Goal: Transaction & Acquisition: Purchase product/service

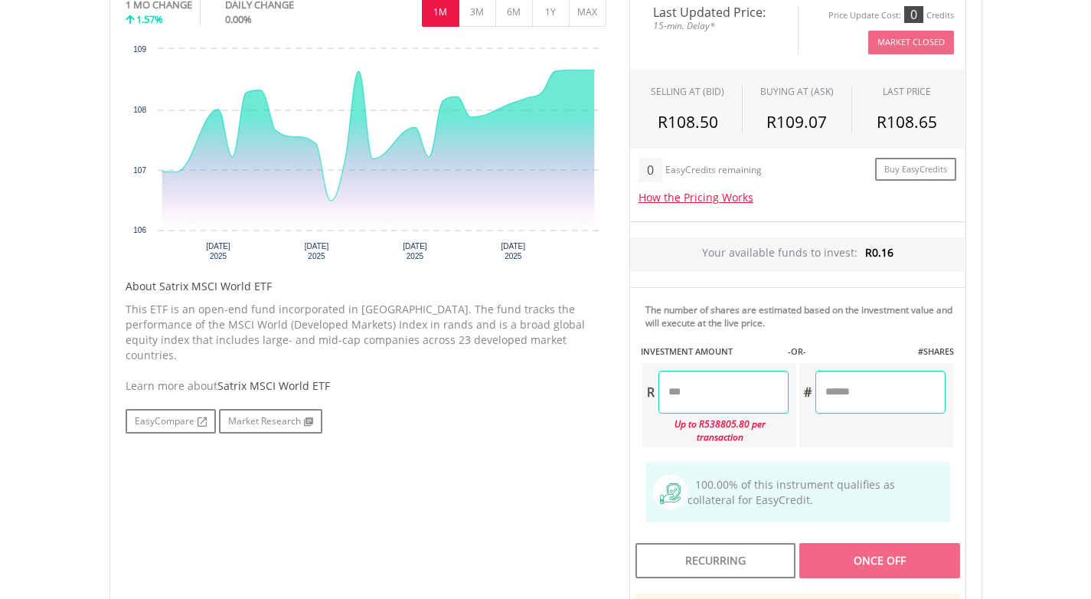
scroll to position [518, 0]
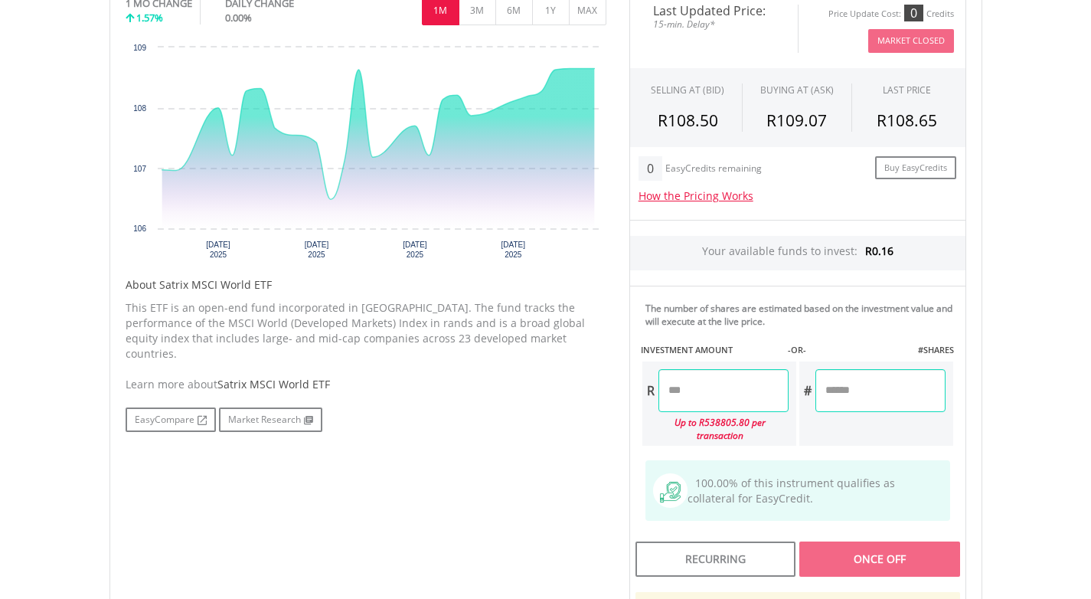
click at [724, 394] on input "number" at bounding box center [724, 390] width 130 height 43
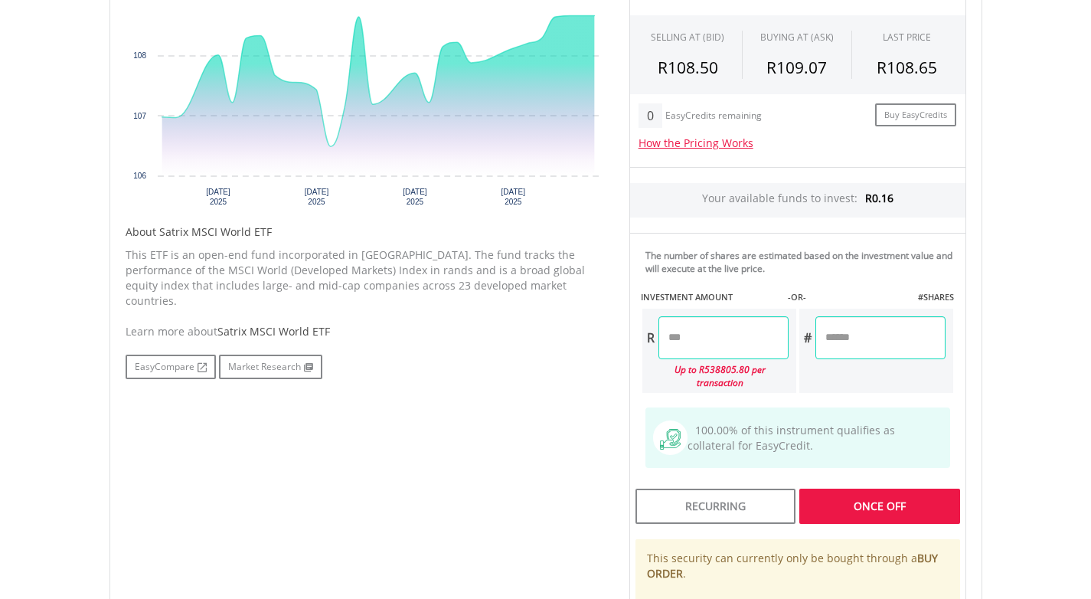
scroll to position [575, 0]
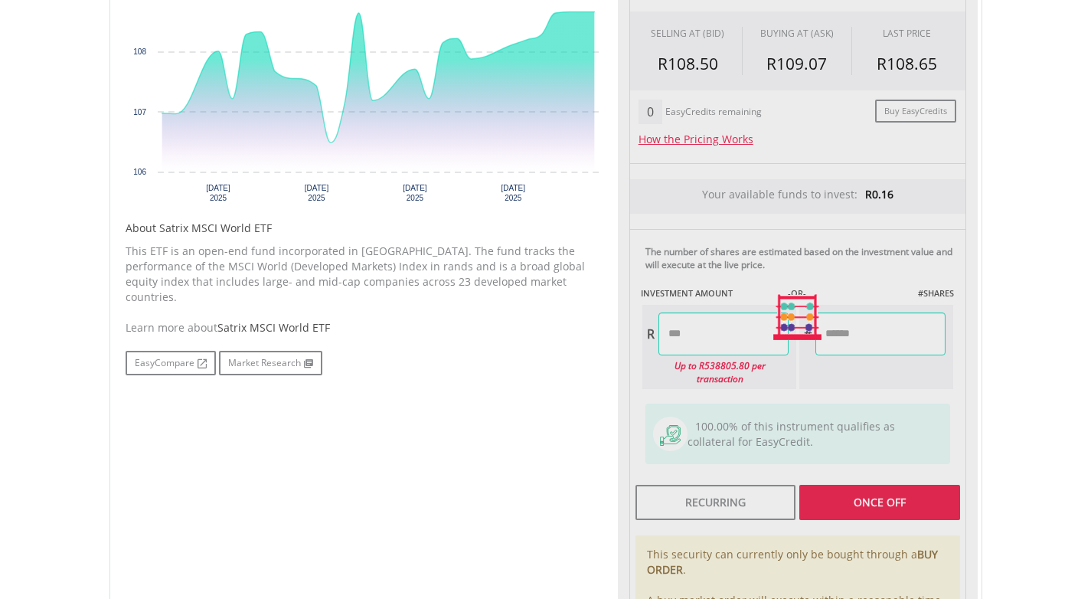
click at [895, 486] on div "Last Updated Price: 15-min. Delay* Price Update Cost: 0 Credits Market Closed S…" at bounding box center [798, 317] width 360 height 771
type input "******"
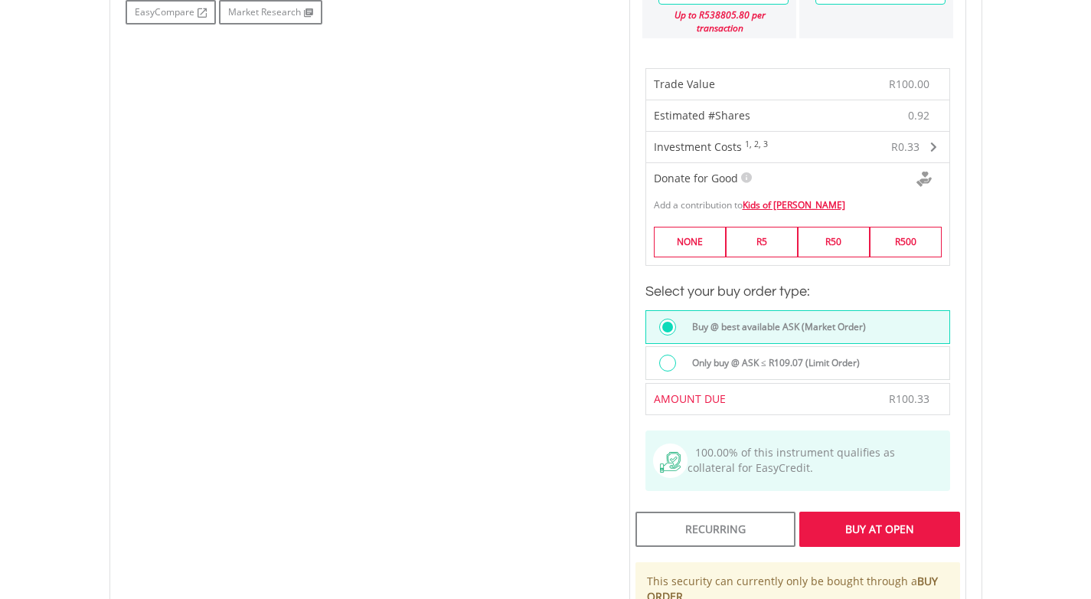
scroll to position [932, 0]
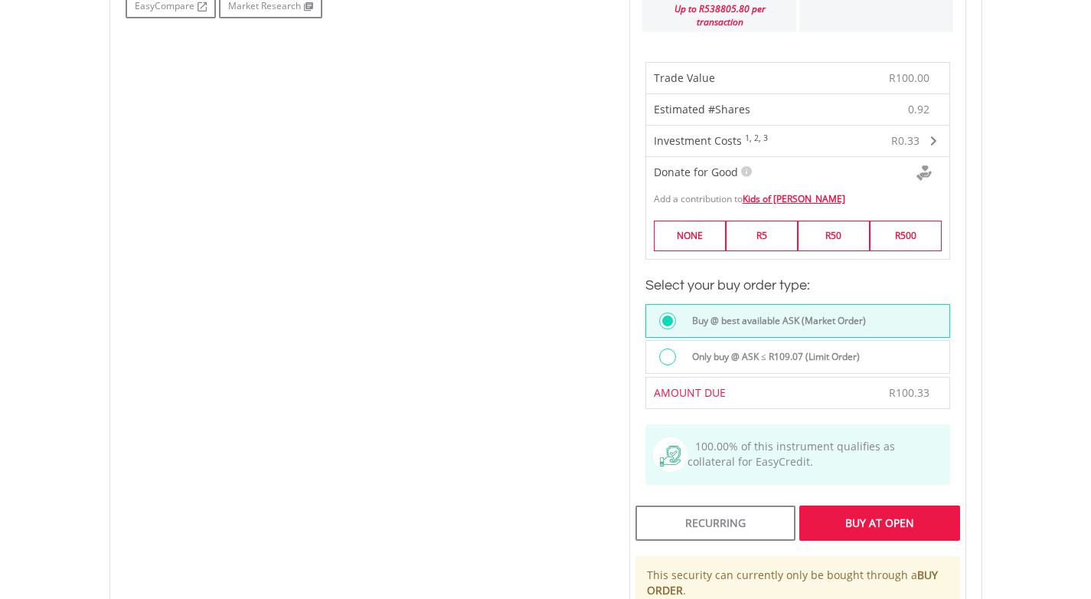
click at [918, 511] on div "Buy At Open" at bounding box center [880, 522] width 160 height 35
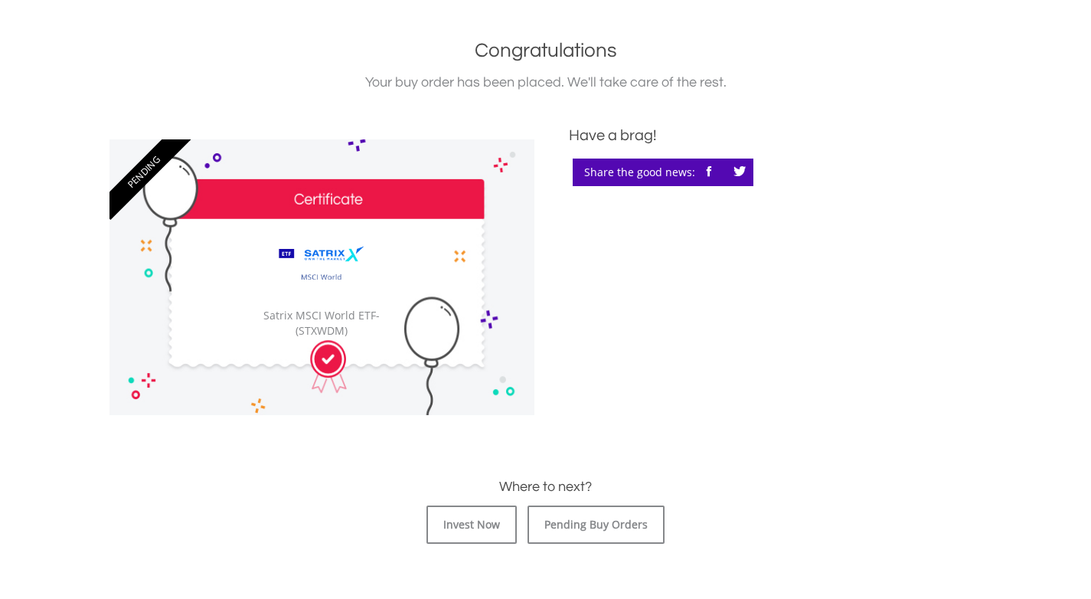
scroll to position [332, 0]
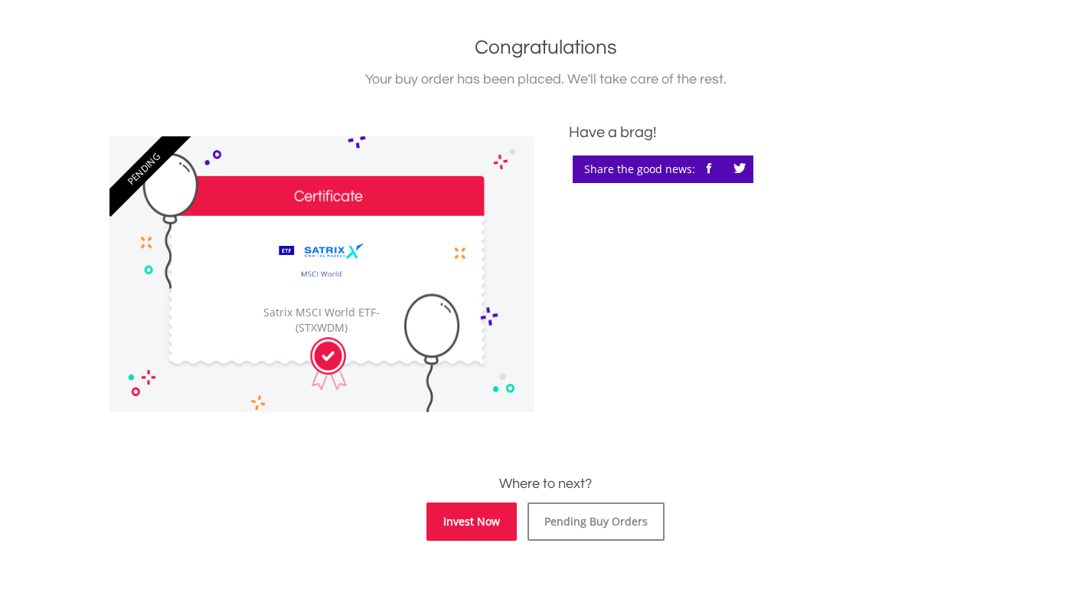
click at [476, 524] on link "Invest Now" at bounding box center [472, 521] width 90 height 38
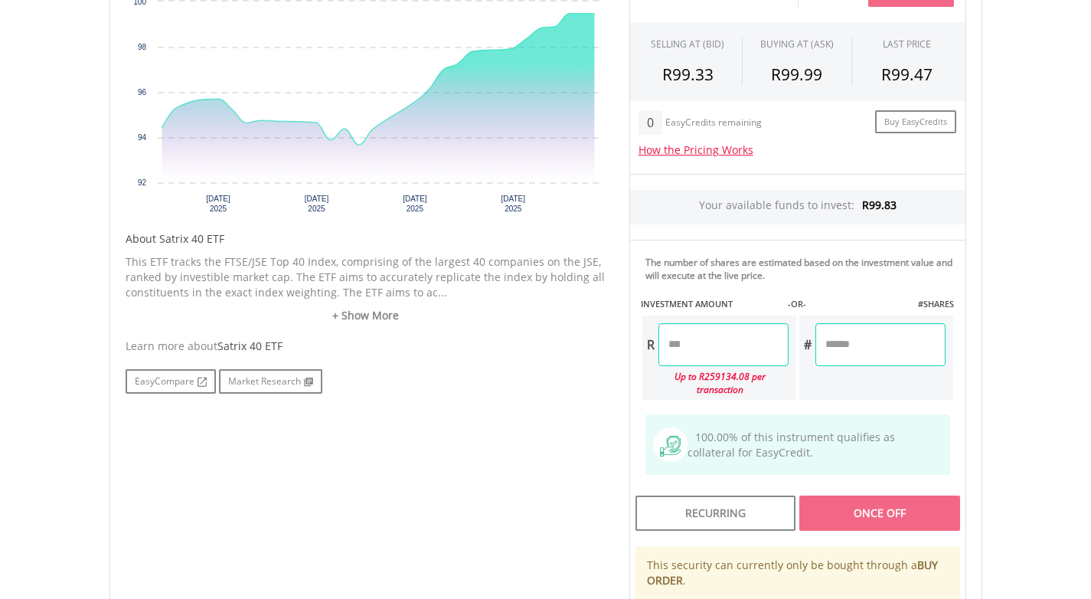
scroll to position [577, 0]
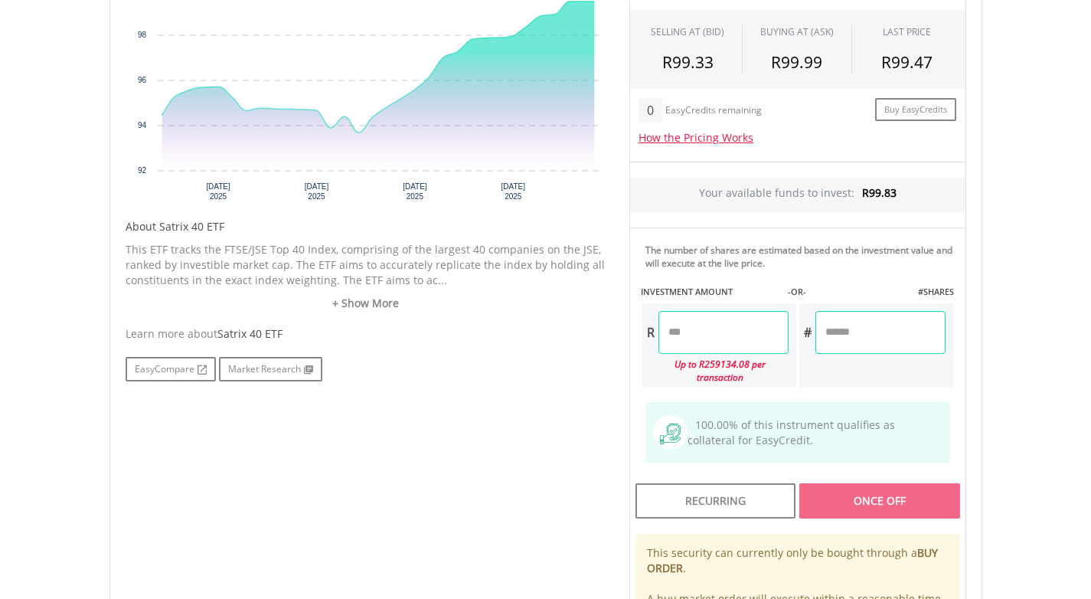
click at [718, 338] on input "number" at bounding box center [724, 332] width 130 height 43
type input "*****"
type input "***"
click at [859, 490] on div "Last Updated Price: 15-min. Delay* Price Update Cost: 0 Credits Market Closed S…" at bounding box center [798, 315] width 360 height 771
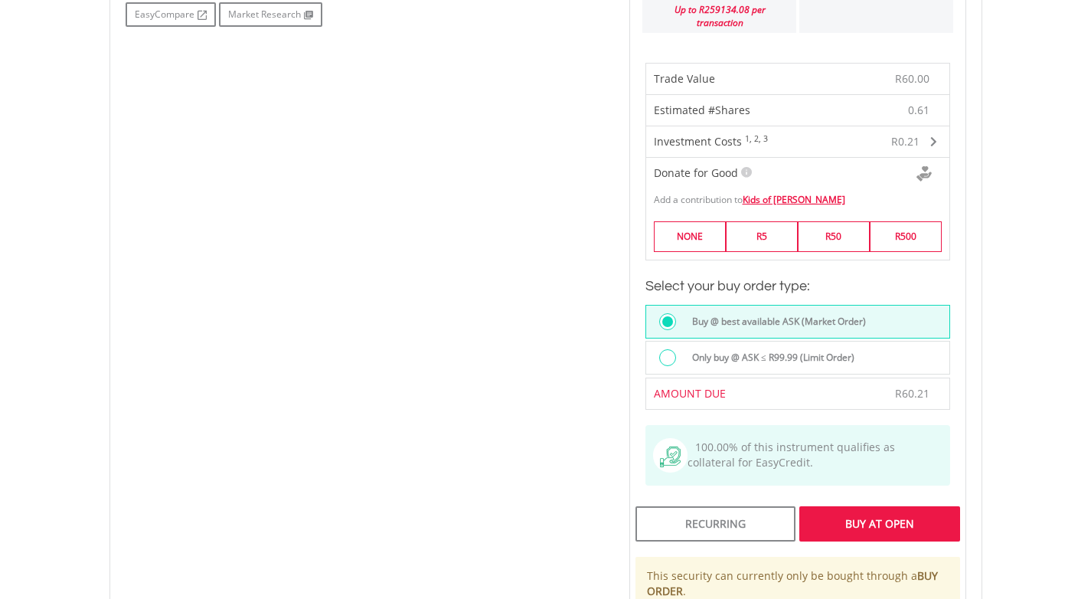
scroll to position [944, 0]
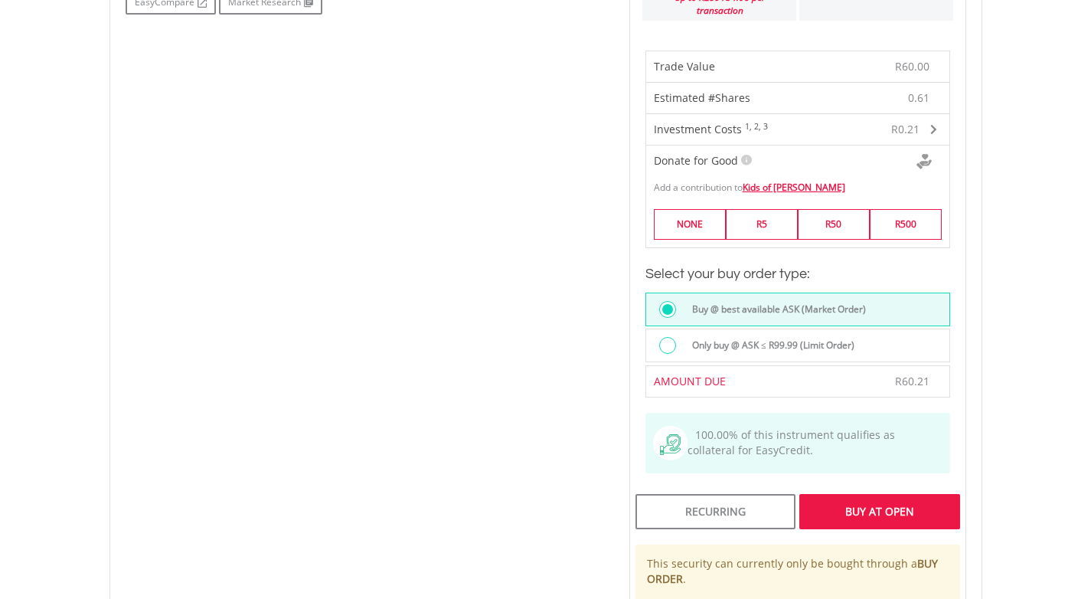
click at [851, 500] on div "Buy At Open" at bounding box center [880, 511] width 160 height 35
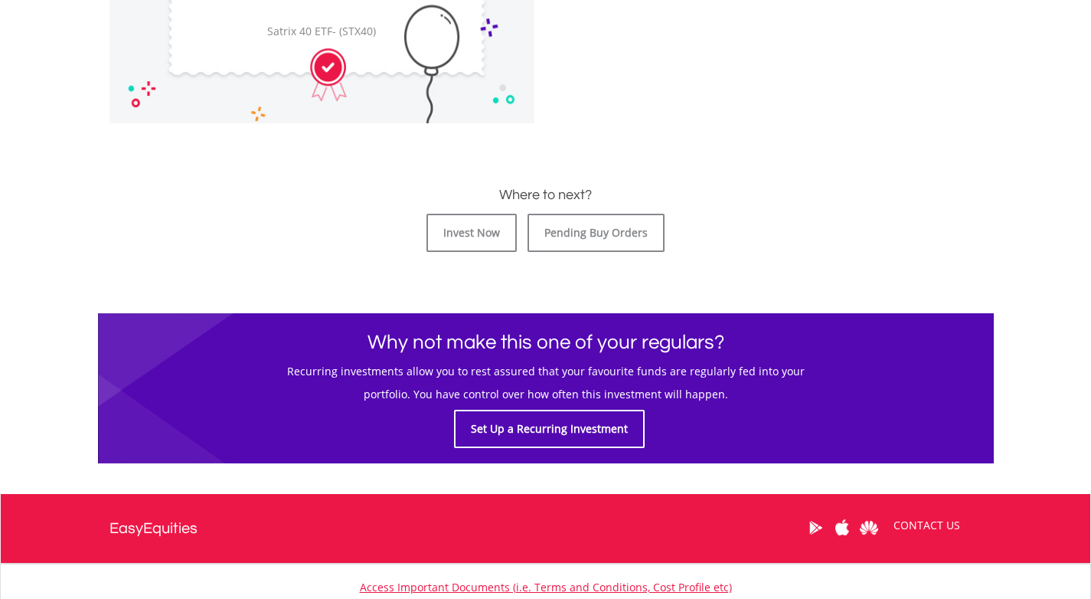
scroll to position [736, 0]
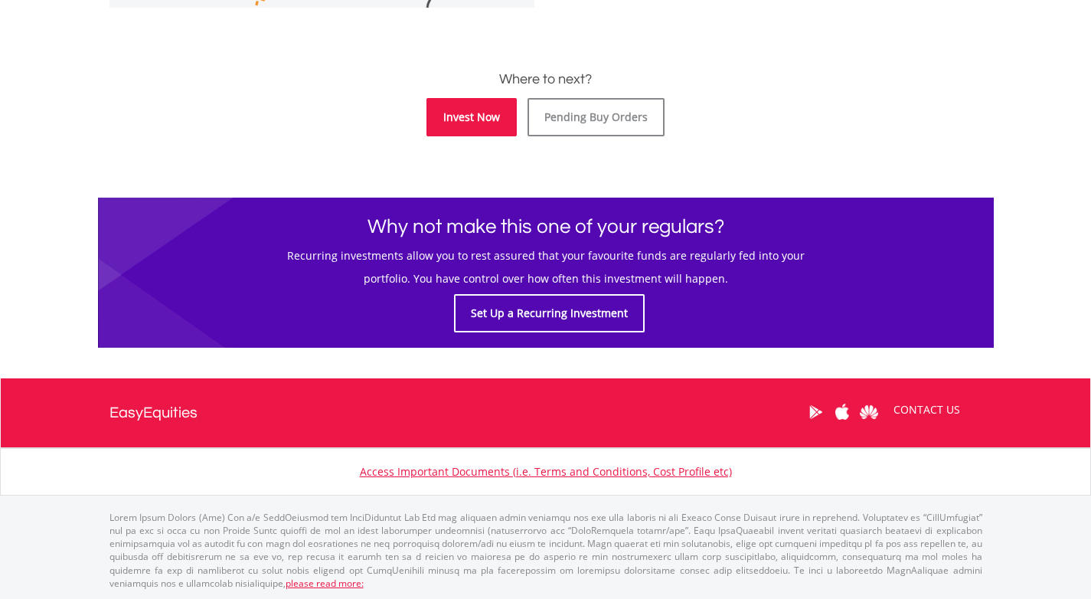
click at [496, 116] on link "Invest Now" at bounding box center [472, 117] width 90 height 38
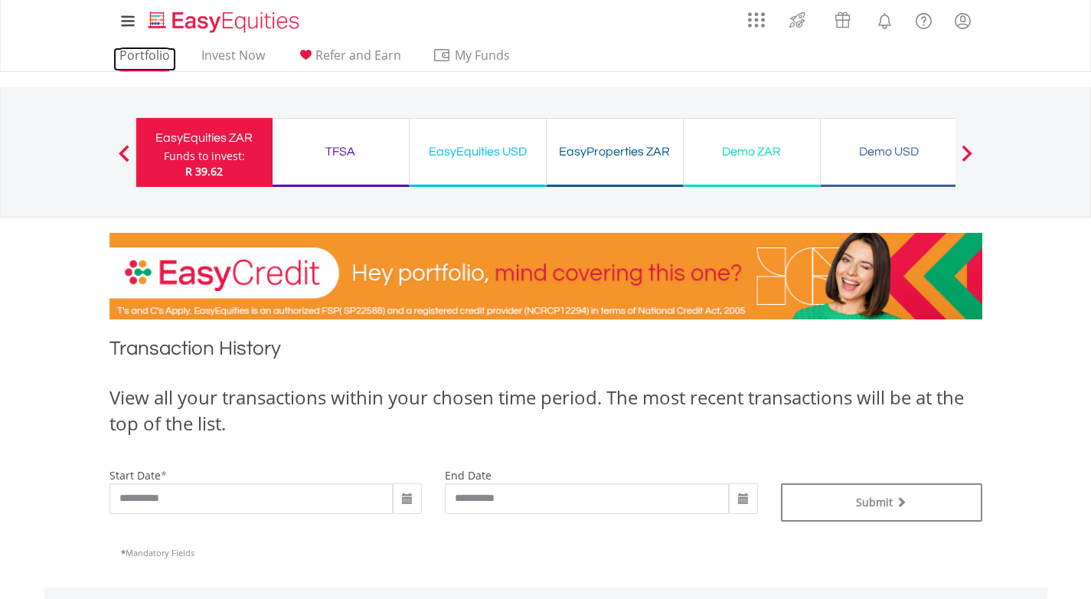
click at [159, 56] on link "Portfolio" at bounding box center [144, 59] width 63 height 24
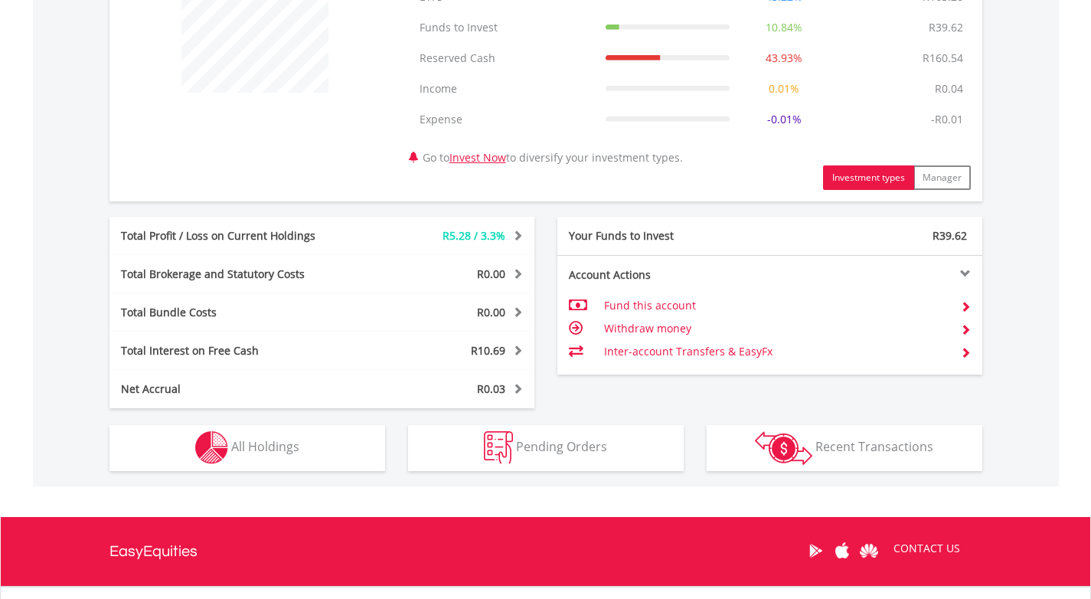
scroll to position [655, 0]
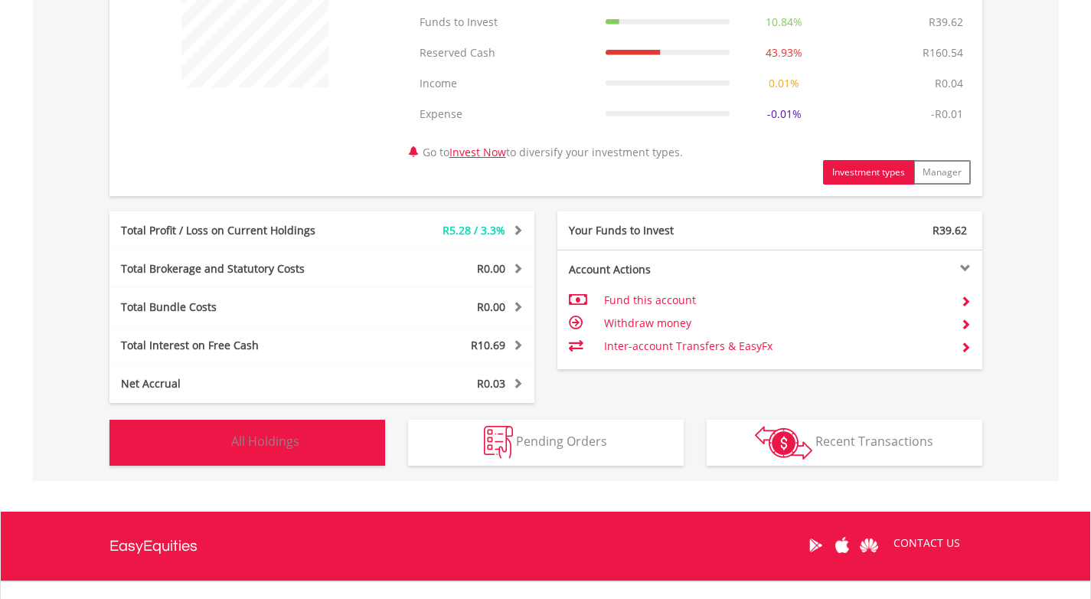
click at [280, 440] on span "All Holdings" at bounding box center [265, 441] width 68 height 17
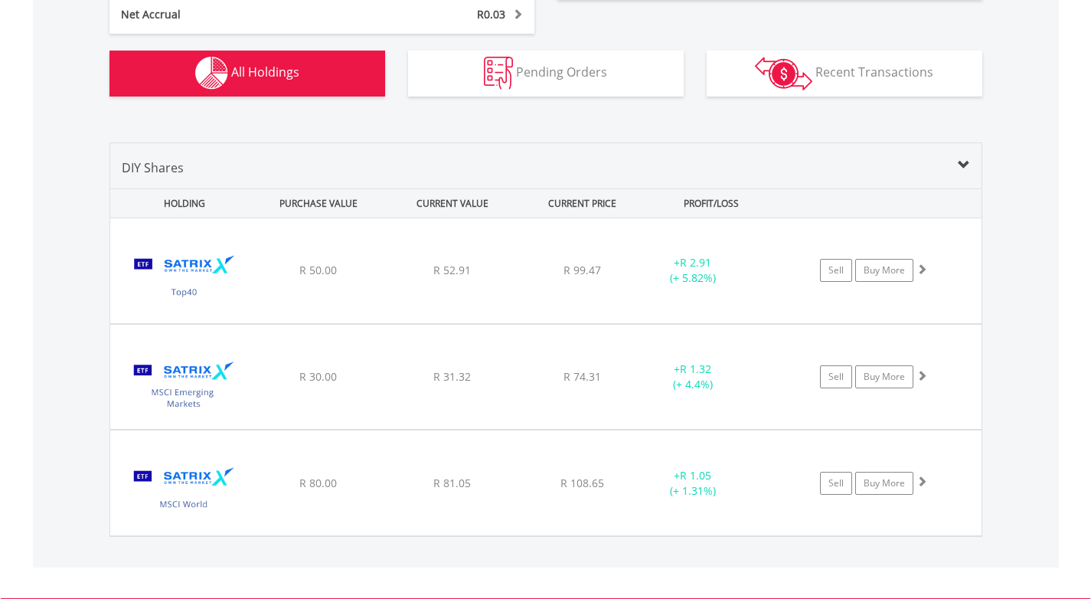
scroll to position [1025, 0]
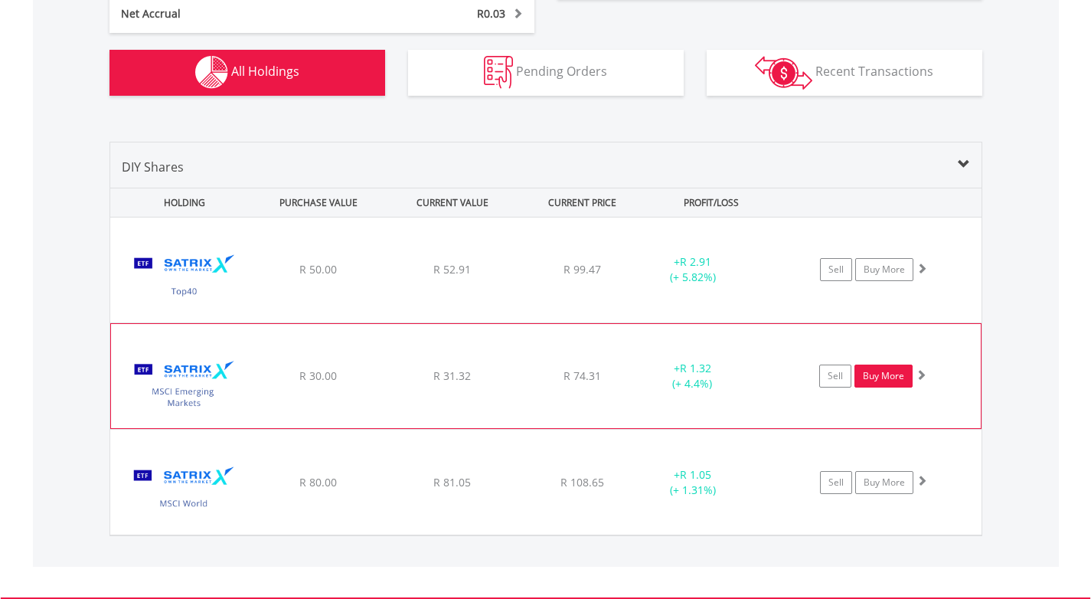
click at [881, 379] on link "Buy More" at bounding box center [884, 376] width 58 height 23
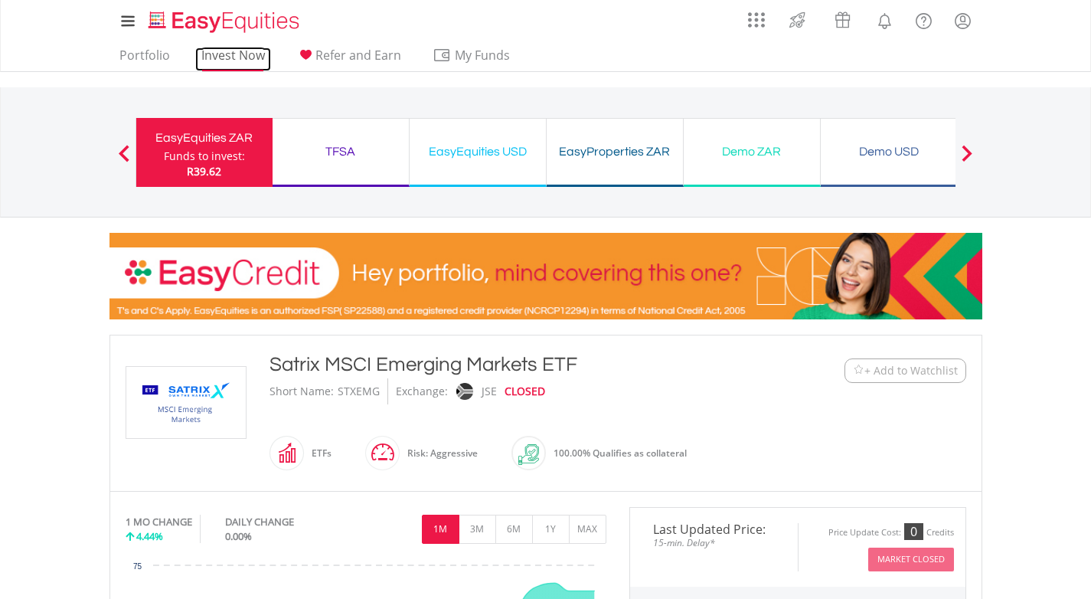
click at [224, 55] on link "Invest Now" at bounding box center [233, 59] width 76 height 24
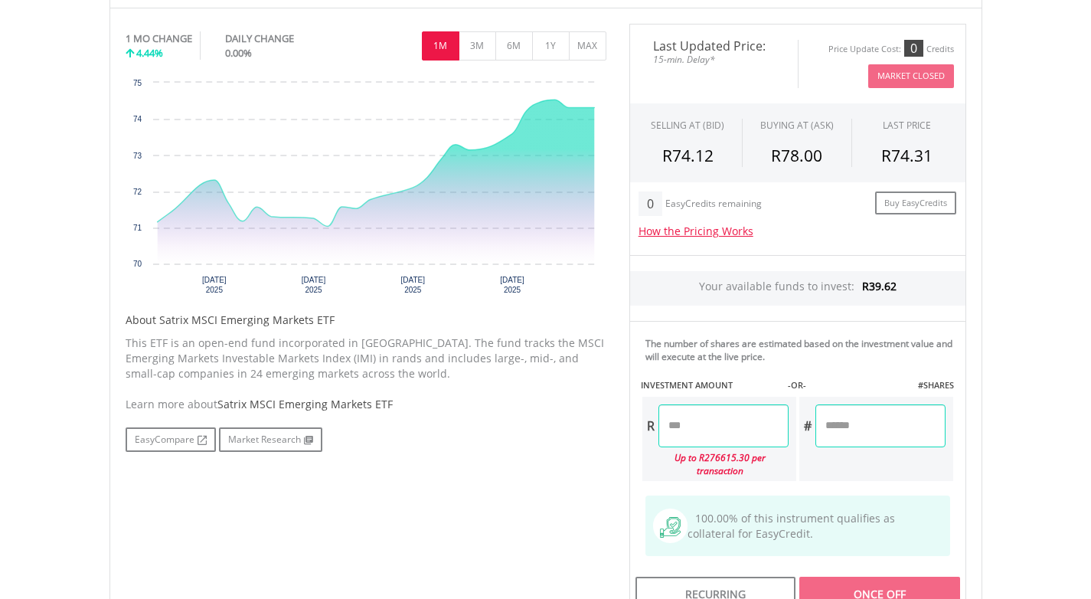
scroll to position [482, 0]
click at [715, 427] on input "number" at bounding box center [724, 427] width 130 height 43
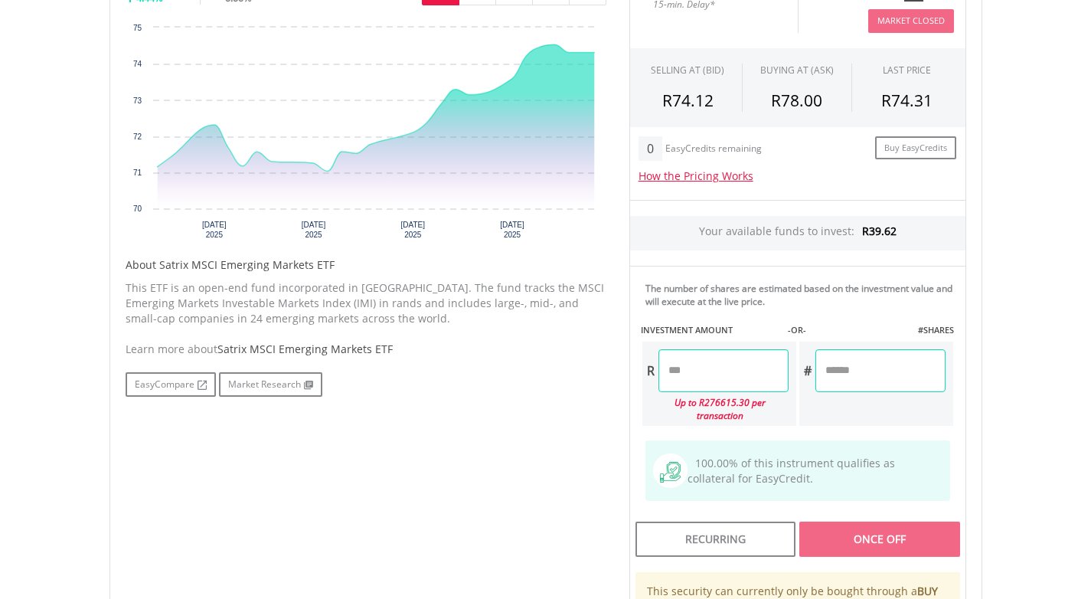
scroll to position [540, 0]
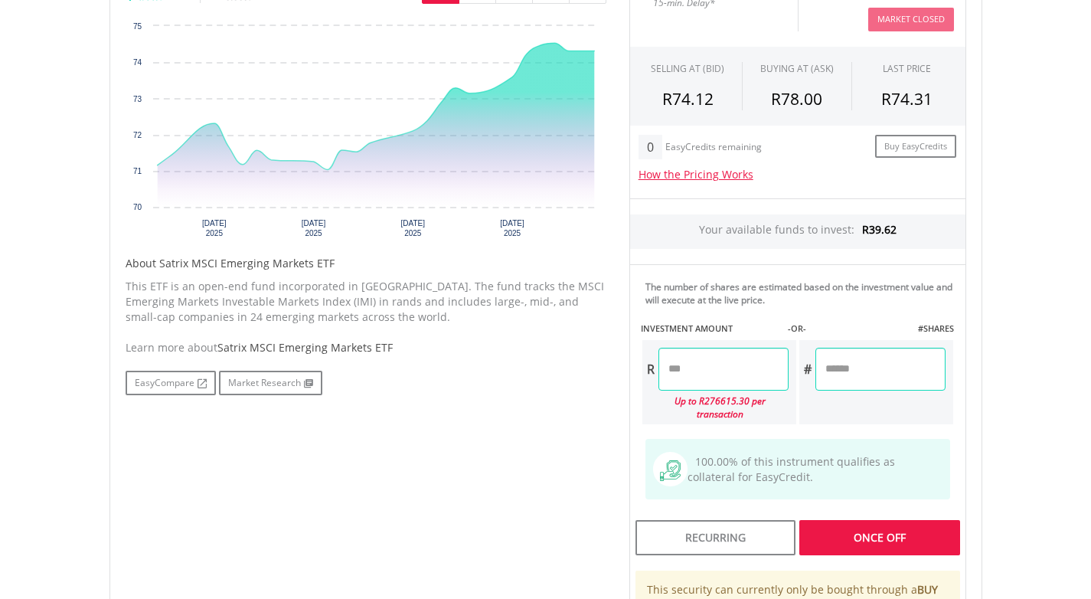
type input "*****"
type input "******"
click at [982, 420] on div "﻿ Satrix MSCI Emerging Markets ETF Satrix MSCI Emerging Markets ETF Short Name:…" at bounding box center [546, 282] width 896 height 975
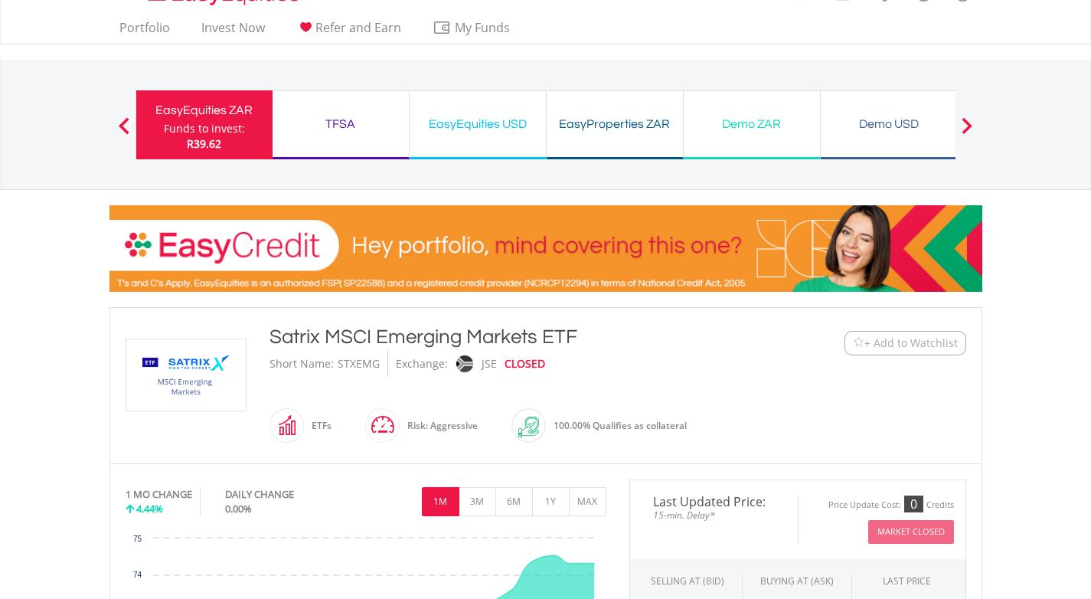
scroll to position [0, 0]
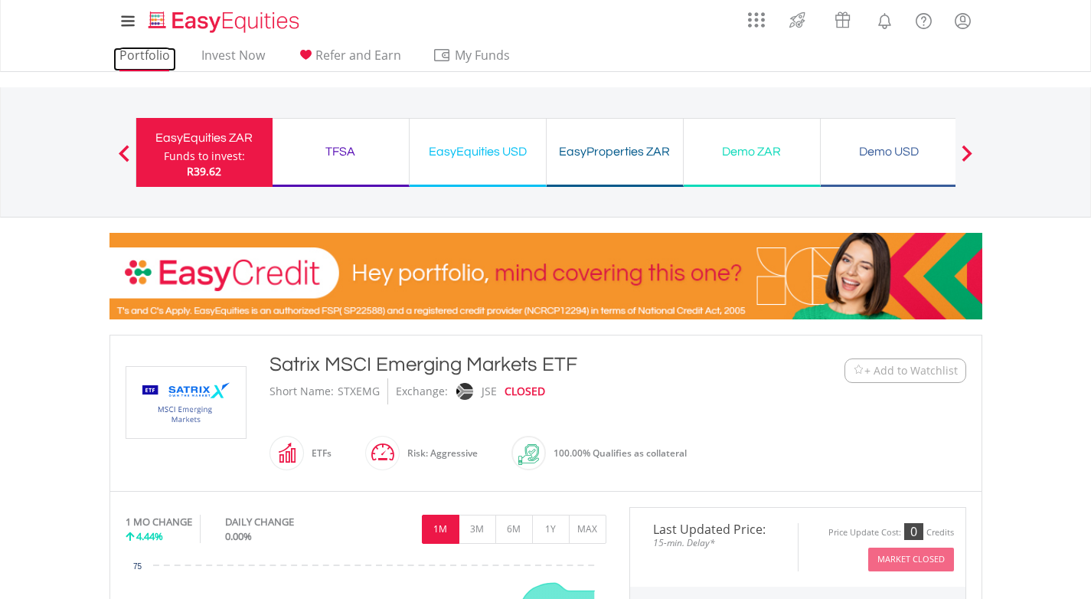
click at [149, 47] on link "Portfolio" at bounding box center [144, 59] width 63 height 24
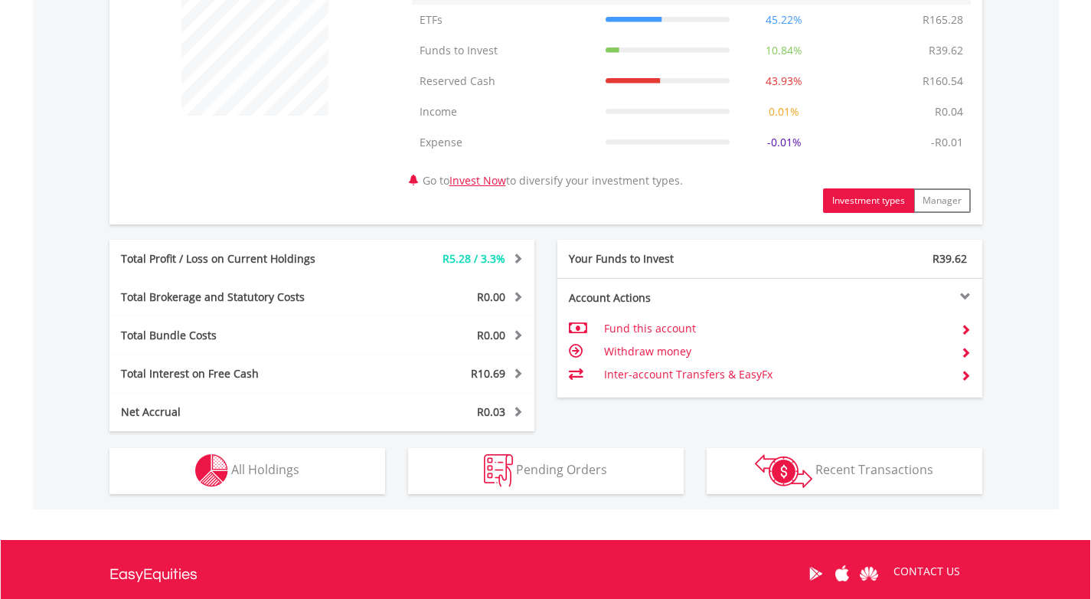
scroll to position [788, 0]
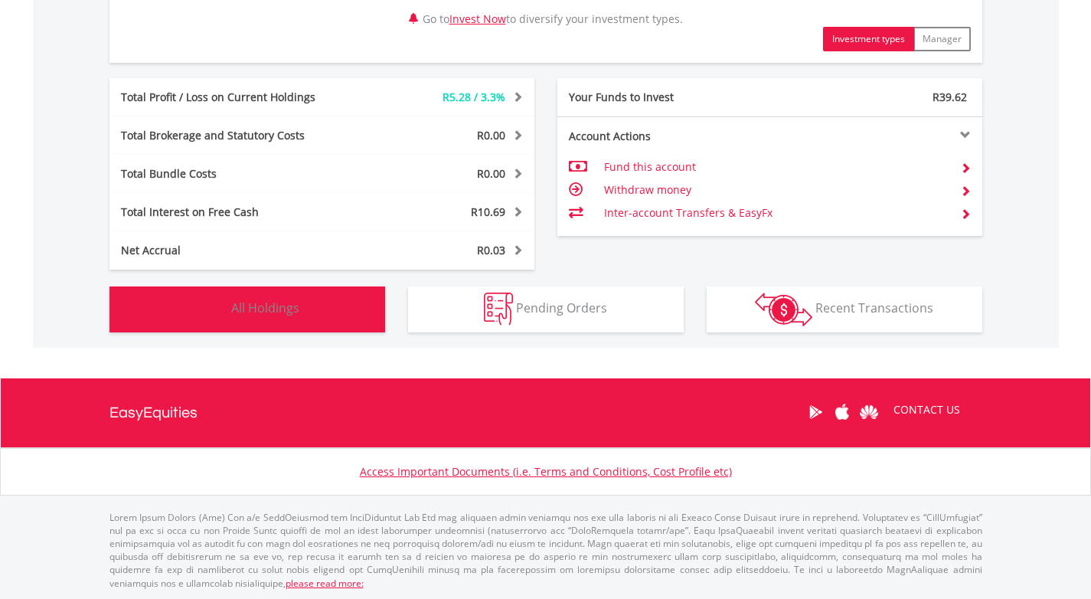
click at [248, 303] on span "All Holdings" at bounding box center [265, 307] width 68 height 17
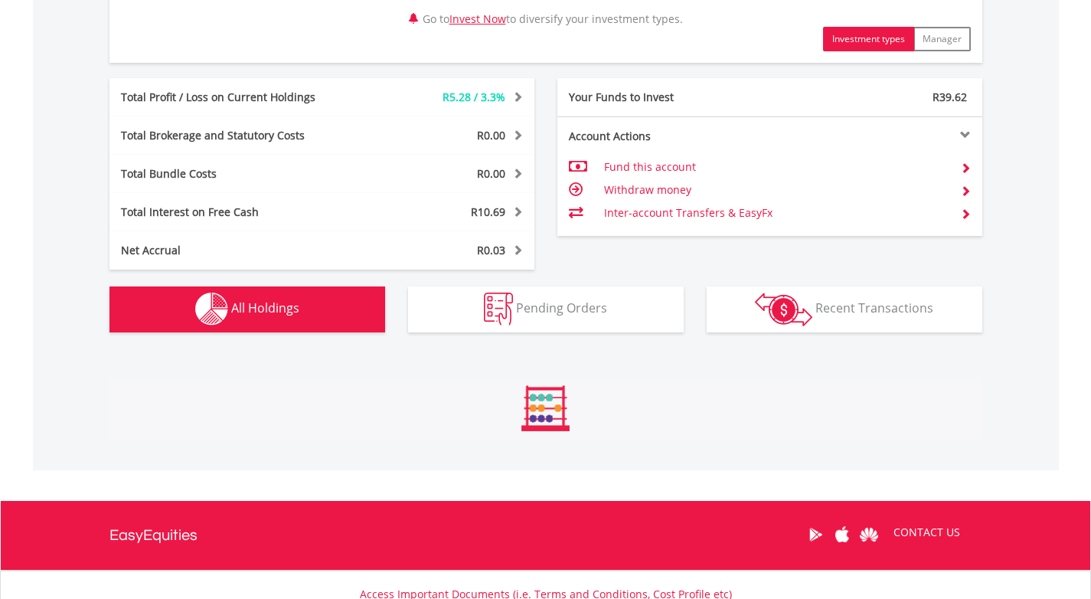
scroll to position [1164, 0]
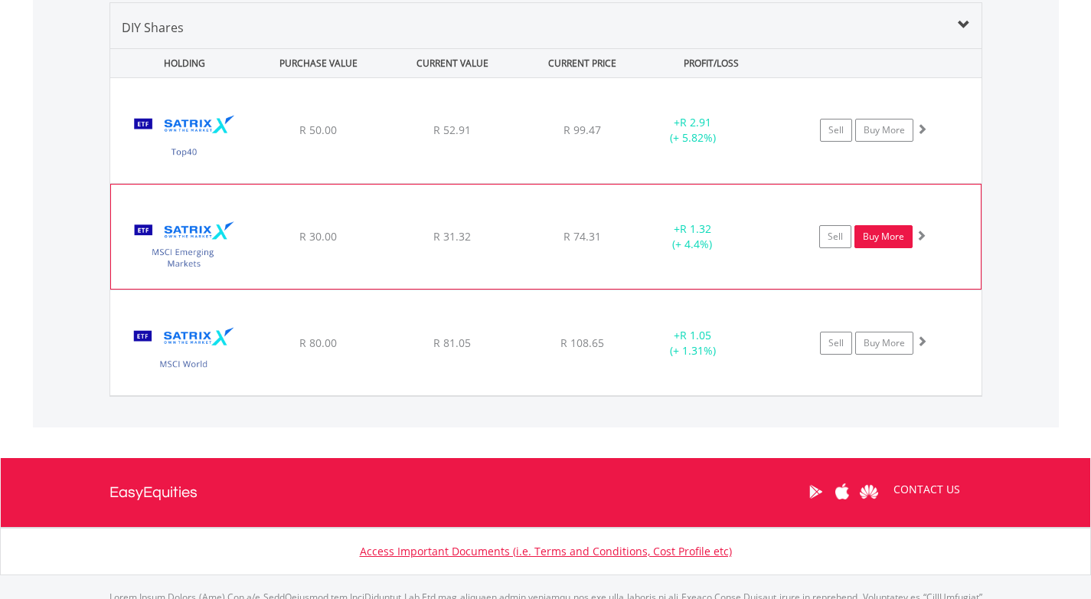
click at [881, 237] on link "Buy More" at bounding box center [884, 236] width 58 height 23
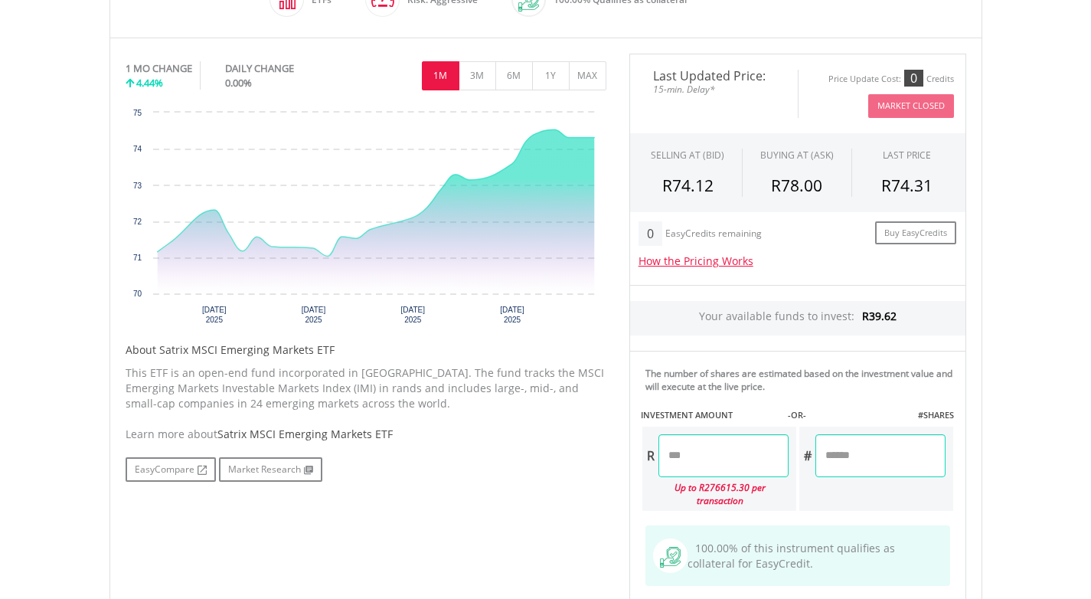
scroll to position [466, 0]
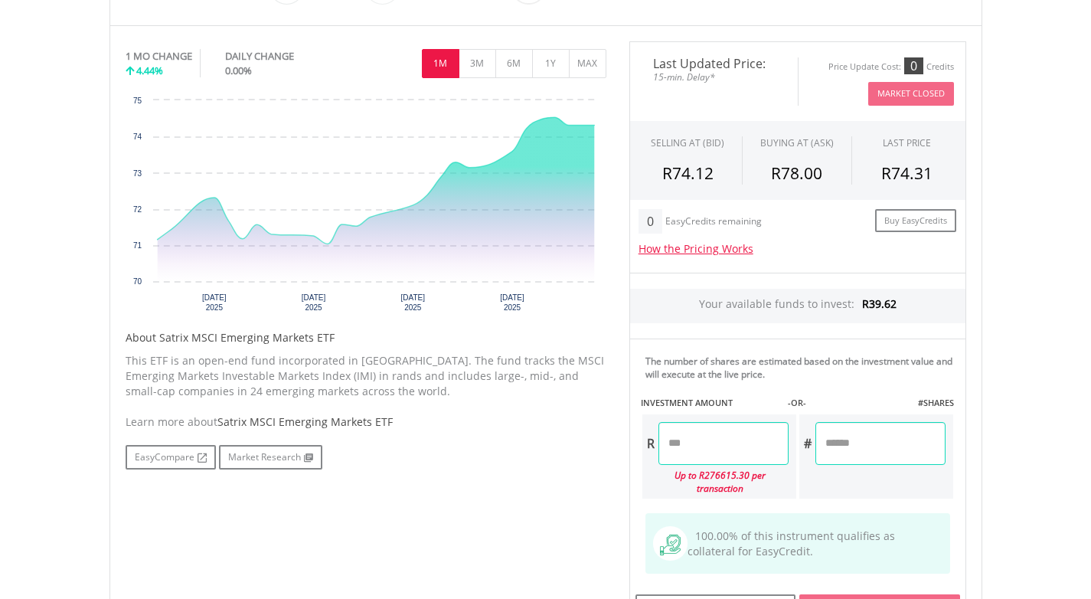
click at [718, 442] on input "number" at bounding box center [724, 443] width 130 height 43
type input "*****"
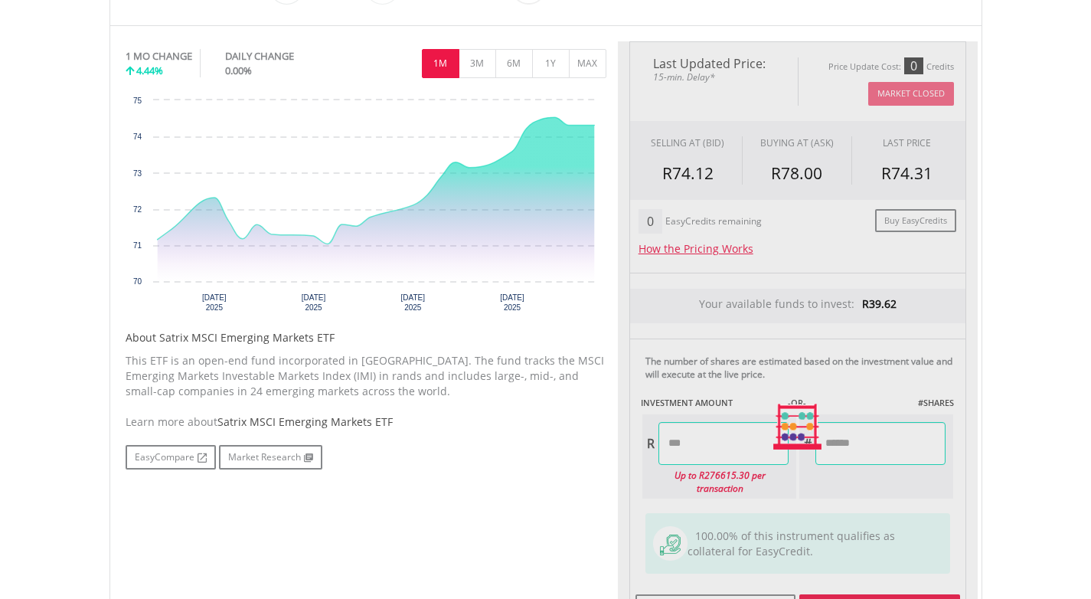
click at [1000, 489] on body "My Investments Invest Now New Listings Sell My Recurring Investments Pending Or…" at bounding box center [545, 321] width 1091 height 1574
type input "******"
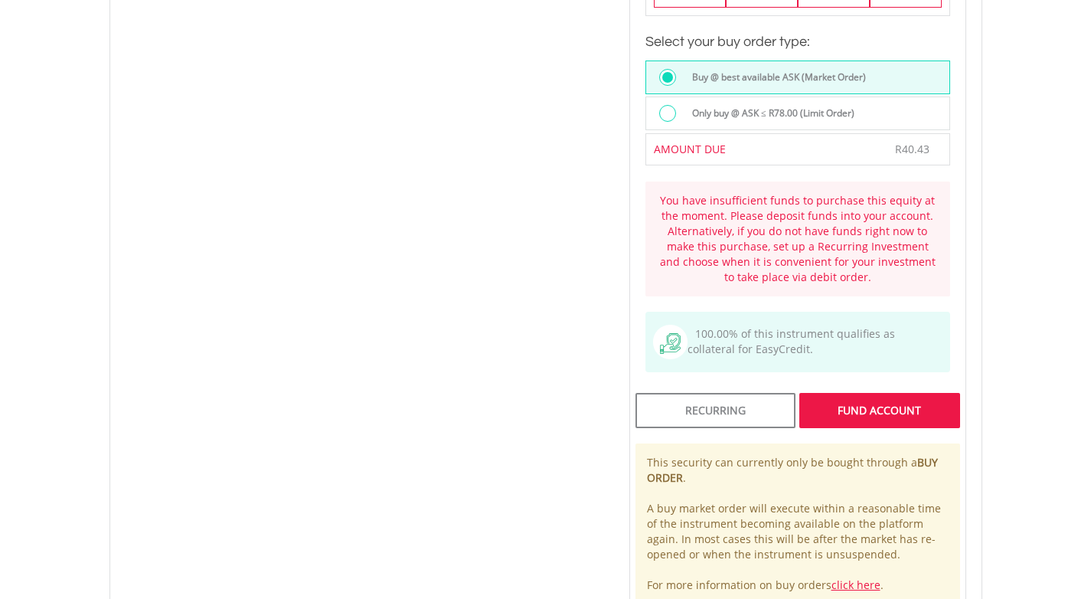
scroll to position [1178, 0]
click at [866, 391] on div "FUND ACCOUNT" at bounding box center [880, 408] width 160 height 35
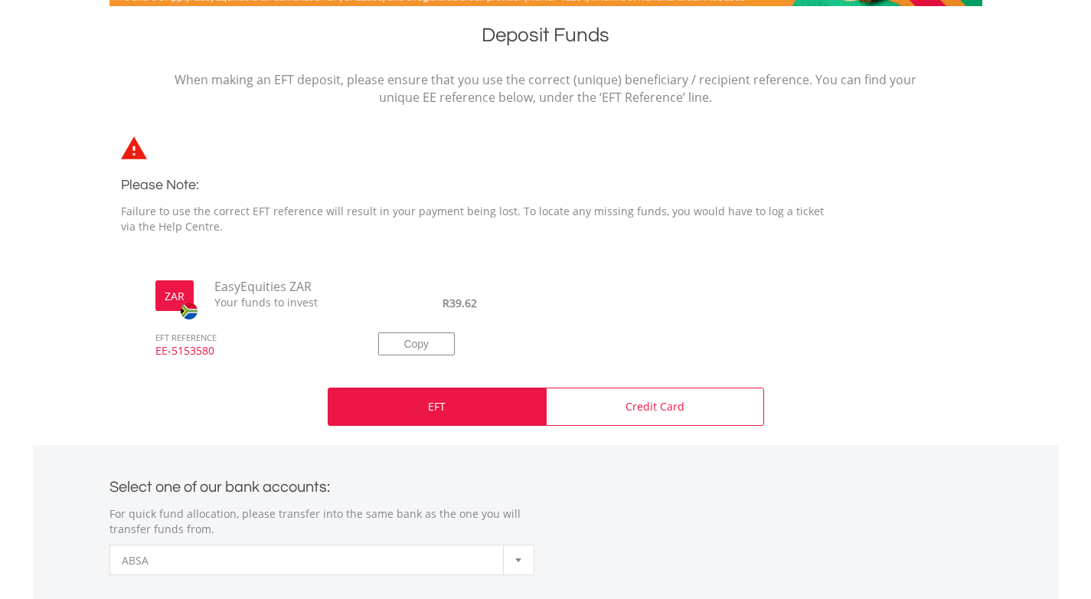
scroll to position [312, 0]
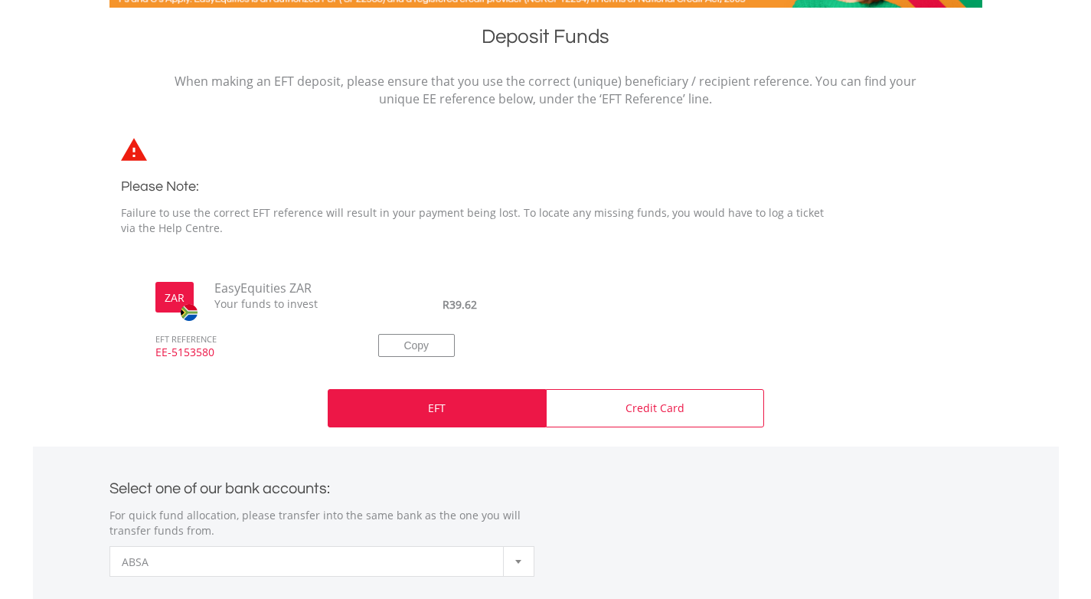
click at [353, 313] on span "EFT REFERENCE" at bounding box center [249, 328] width 211 height 33
click at [285, 296] on span "Your funds to invest" at bounding box center [279, 303] width 153 height 15
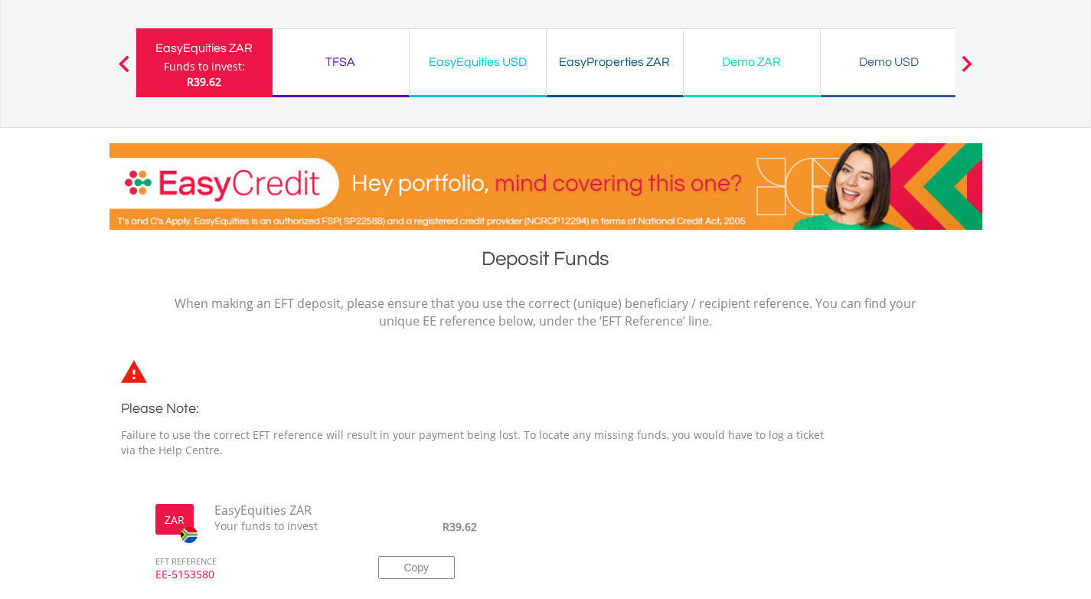
scroll to position [0, 0]
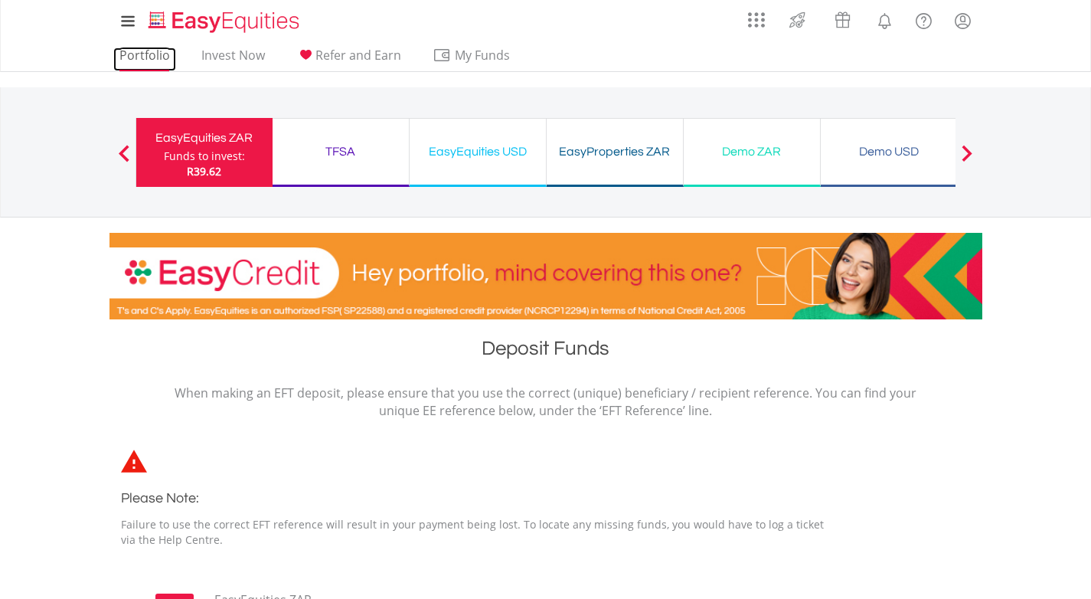
click at [137, 58] on link "Portfolio" at bounding box center [144, 59] width 63 height 24
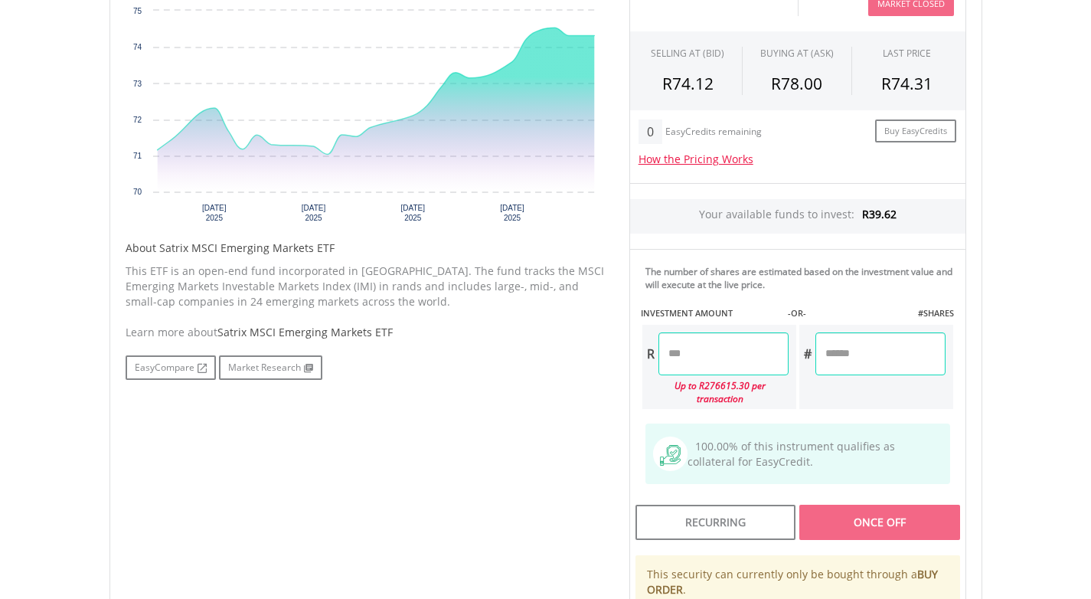
scroll to position [601, 0]
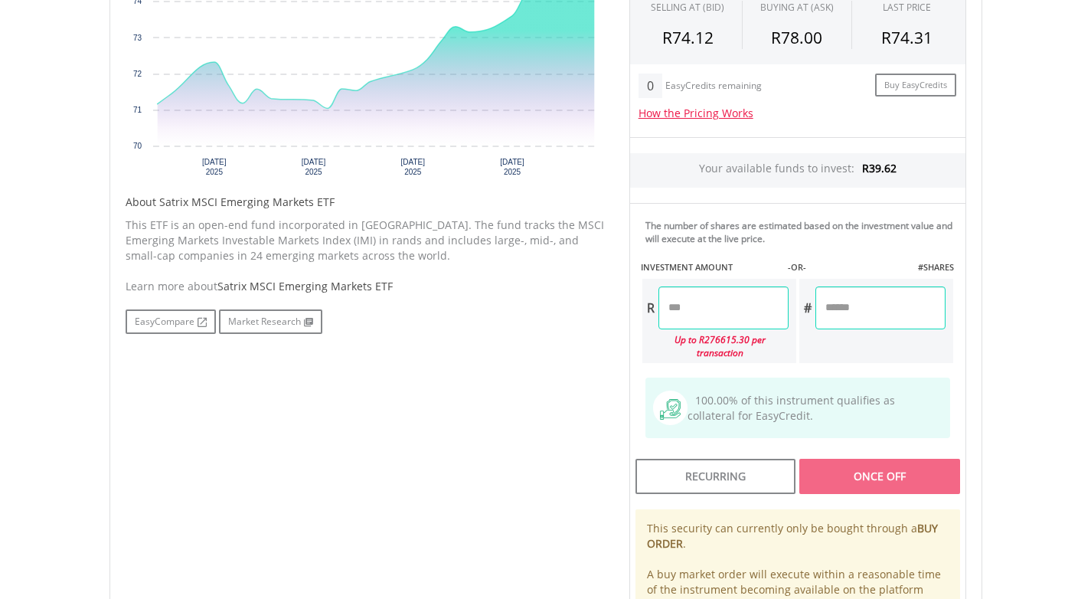
click at [718, 314] on input "number" at bounding box center [724, 307] width 130 height 43
type input "*****"
type input "******"
click at [966, 362] on div "Last Updated Price: 15-min. Delay* Price Update Cost: 0 Credits Market Closed S…" at bounding box center [798, 291] width 360 height 771
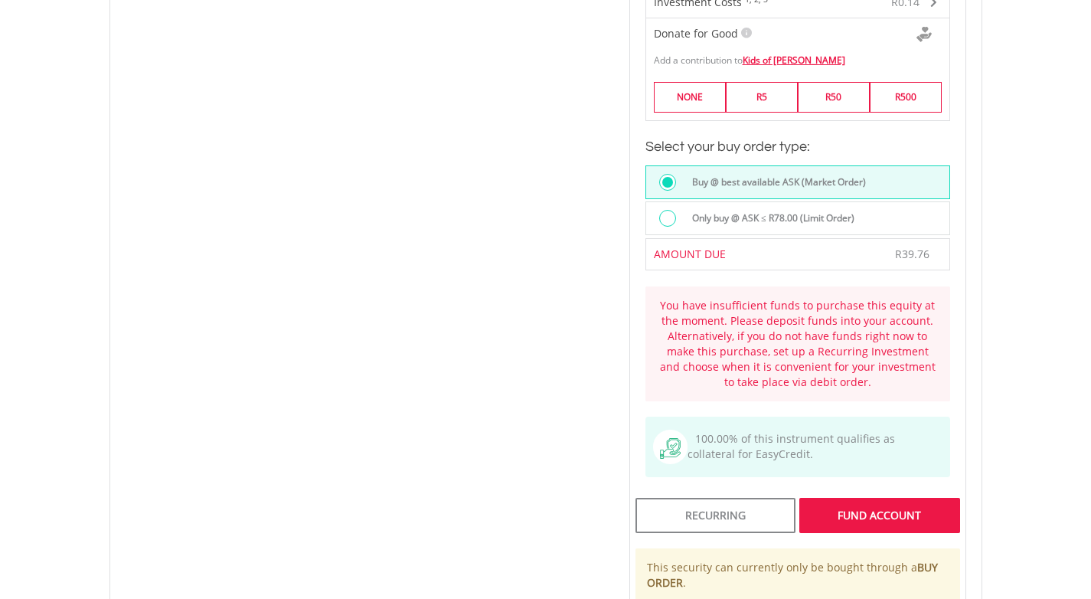
scroll to position [1086, 0]
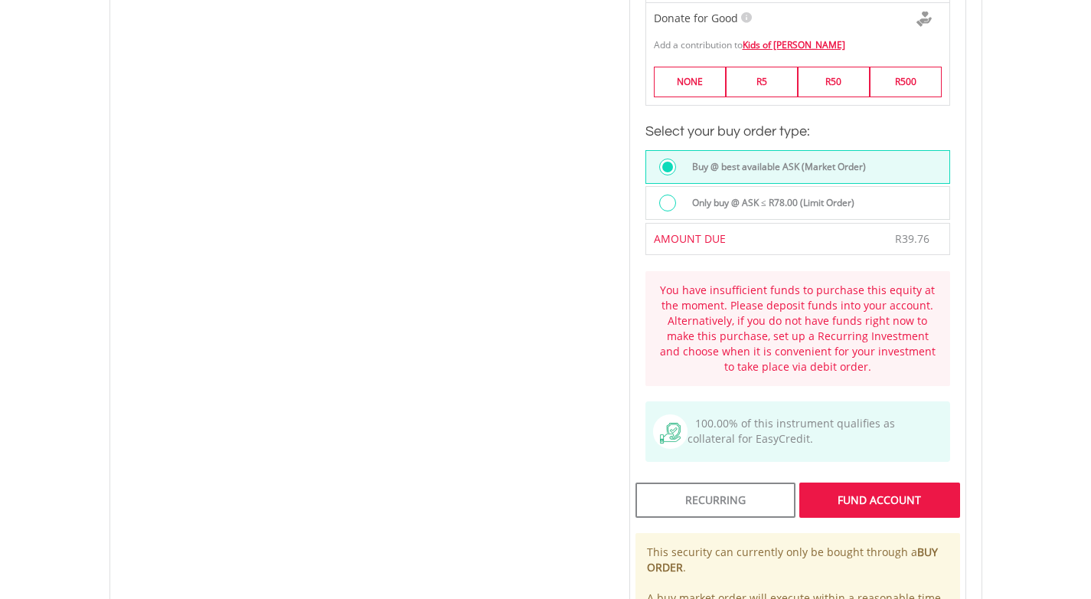
click at [878, 489] on div "FUND ACCOUNT" at bounding box center [880, 499] width 160 height 35
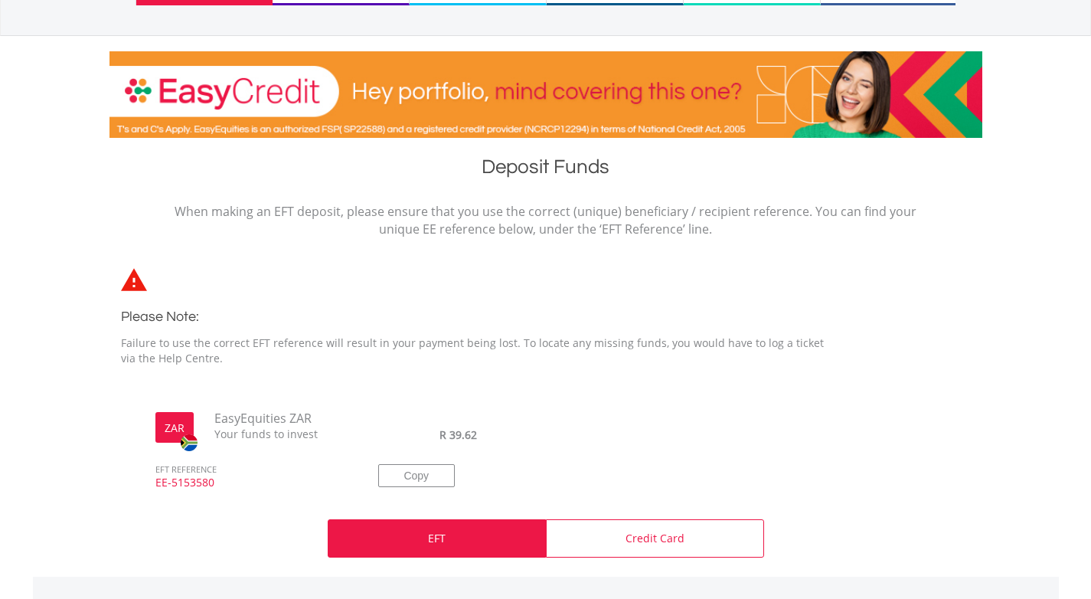
scroll to position [184, 0]
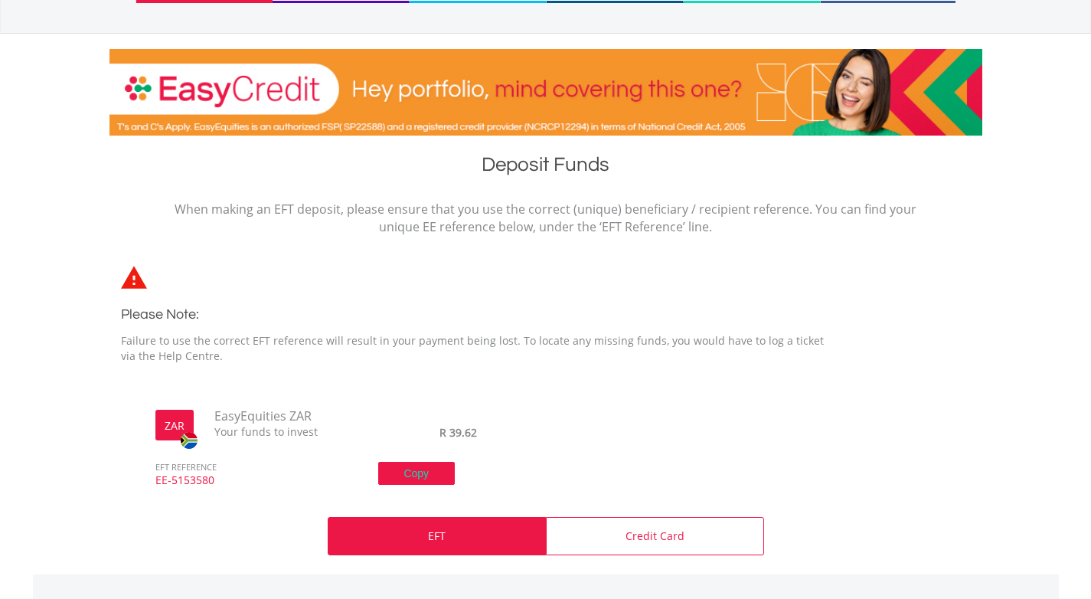
click at [413, 471] on button "Copy" at bounding box center [416, 473] width 77 height 23
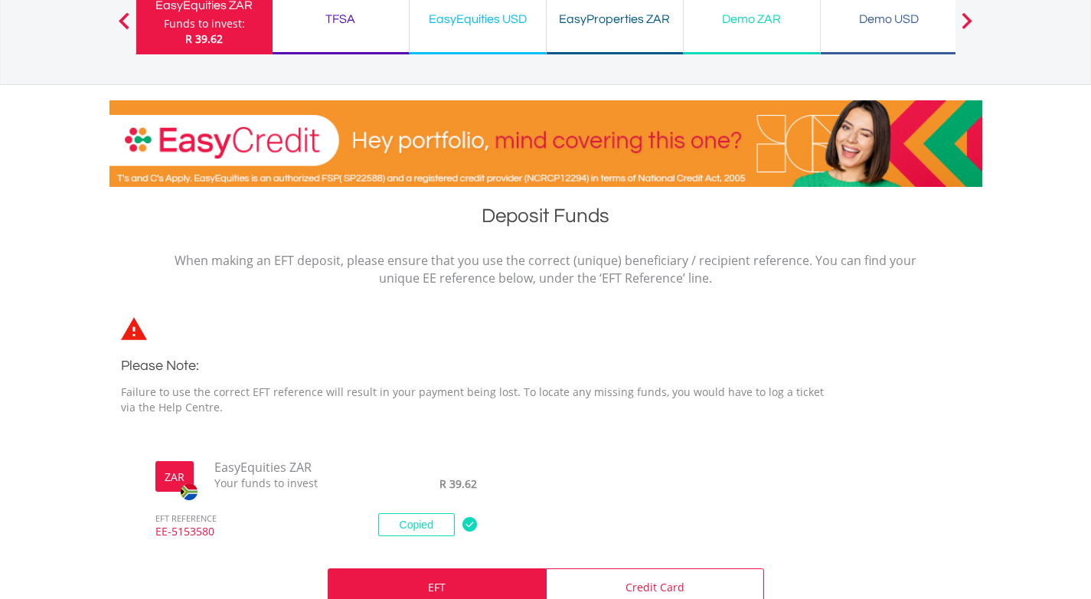
scroll to position [0, 0]
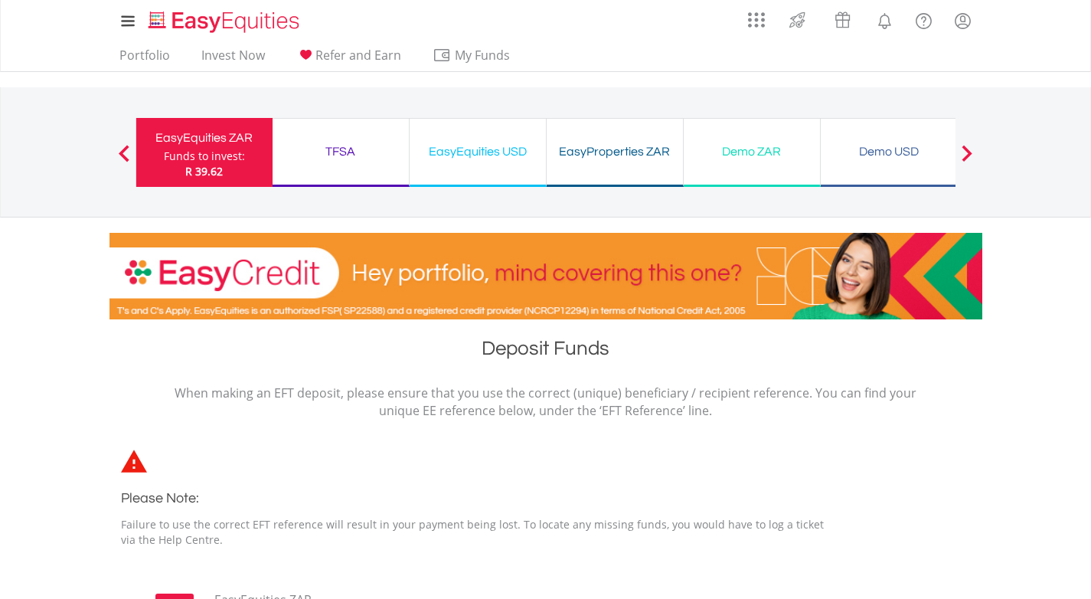
click at [352, 123] on div "TFSA Funds to invest: R 39.62" at bounding box center [341, 152] width 137 height 69
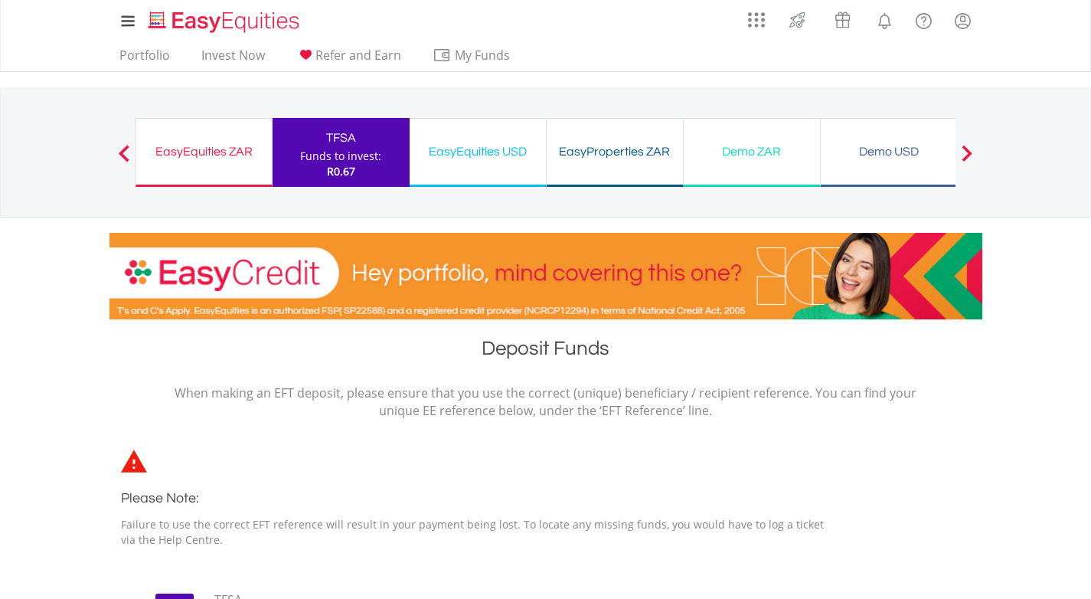
click at [121, 152] on button "Previous" at bounding box center [124, 159] width 31 height 15
click at [221, 54] on link "Invest Now" at bounding box center [233, 59] width 76 height 24
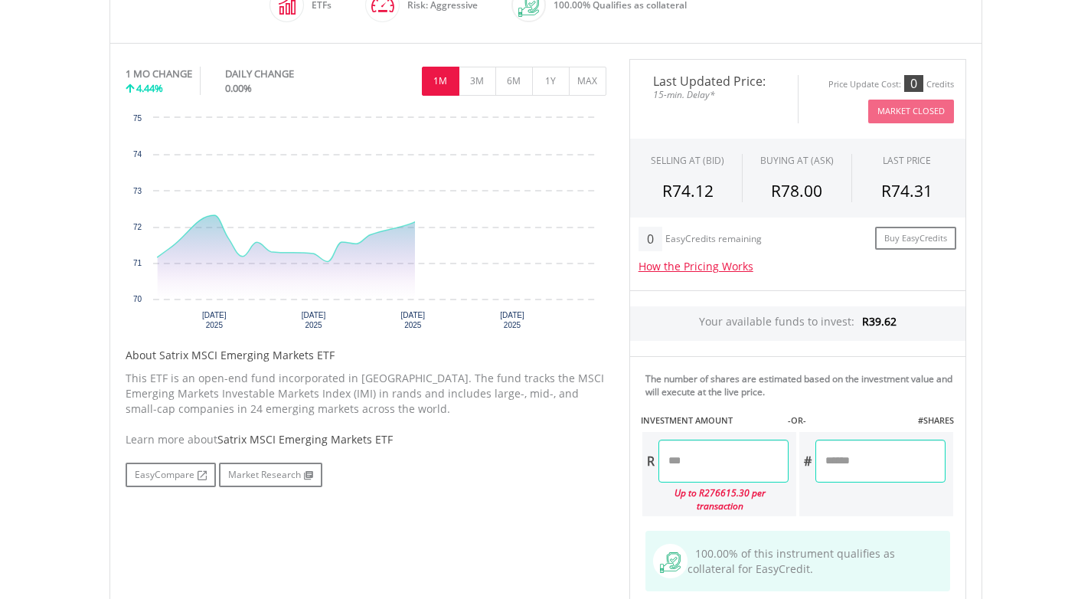
scroll to position [457, 0]
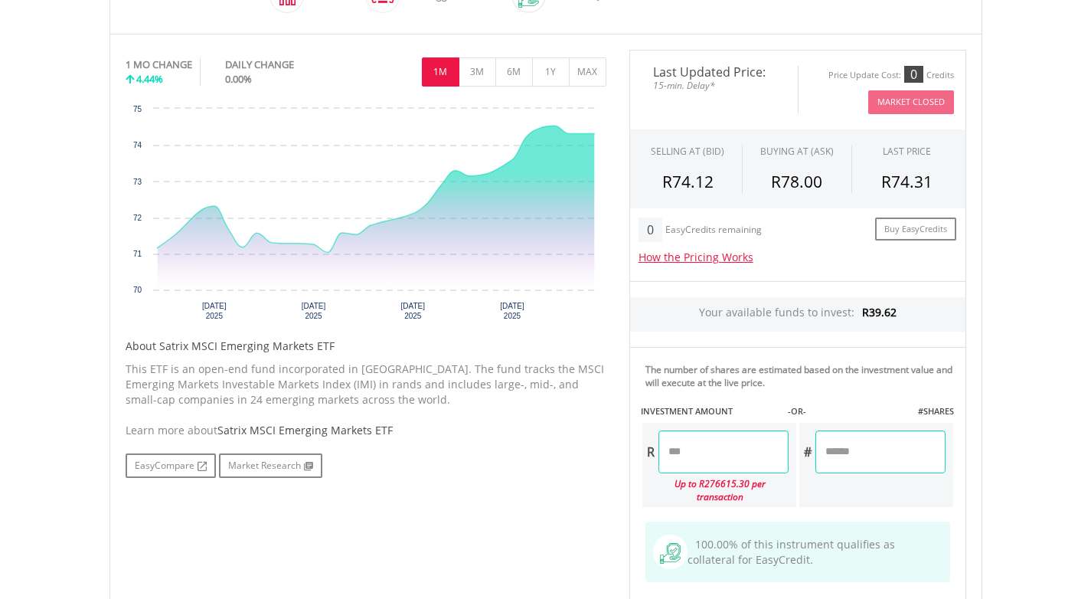
click at [702, 455] on input "number" at bounding box center [724, 451] width 130 height 43
type input "*****"
type input "***"
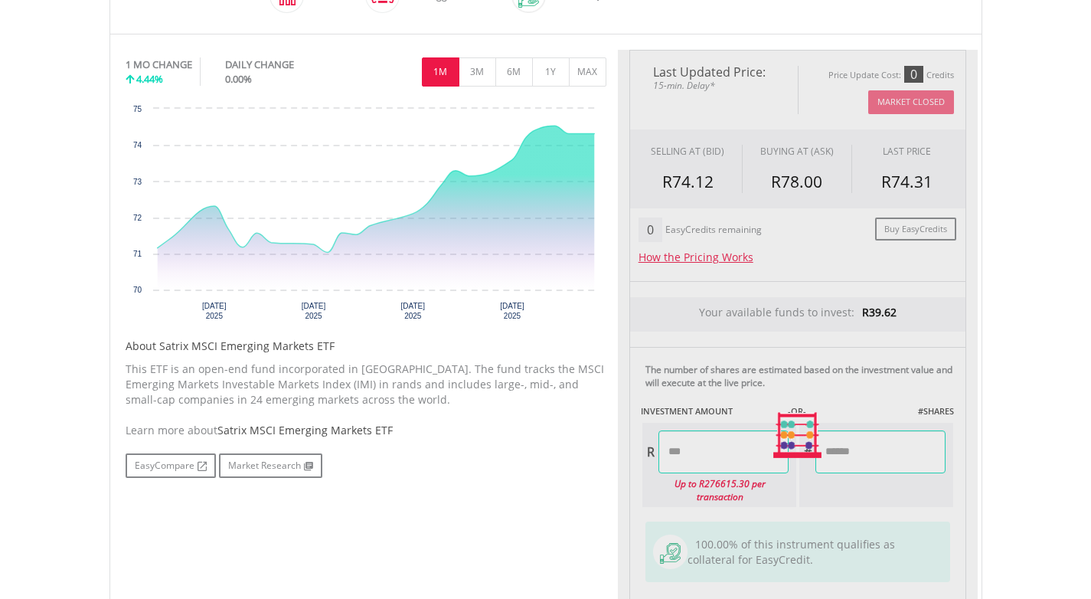
click at [996, 463] on body "My Investments Invest Now New Listings Sell My Recurring Investments Pending Or…" at bounding box center [545, 330] width 1091 height 1574
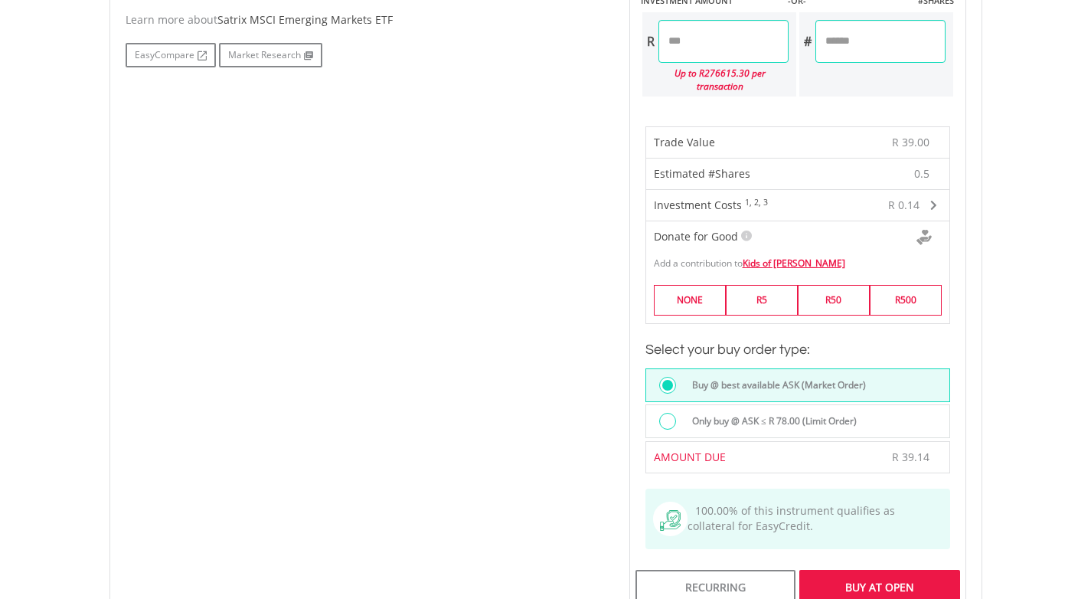
scroll to position [879, 0]
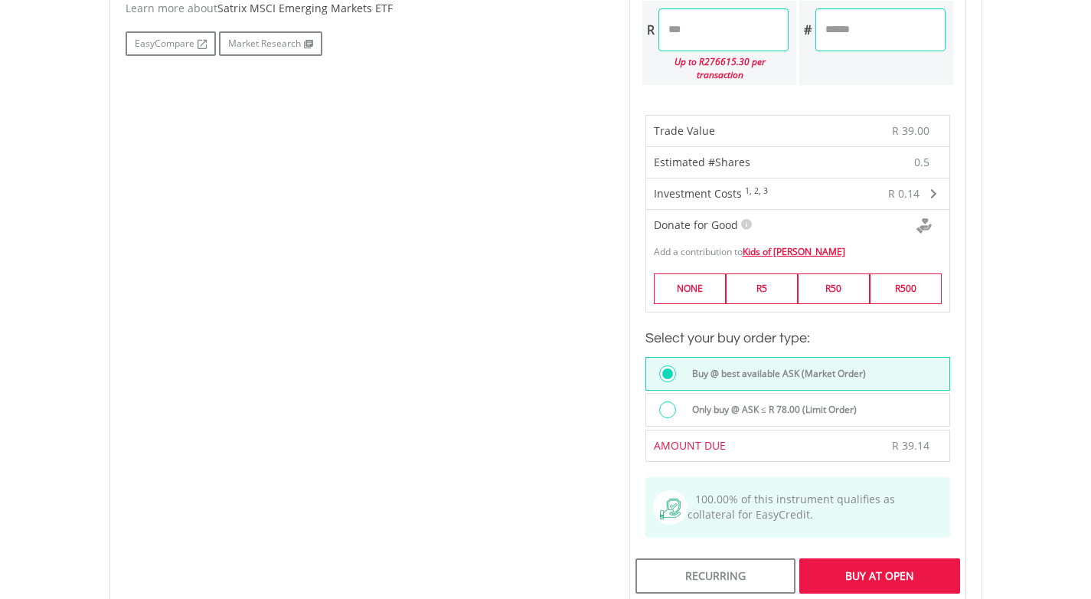
click at [875, 566] on div "Buy At Open" at bounding box center [880, 575] width 160 height 35
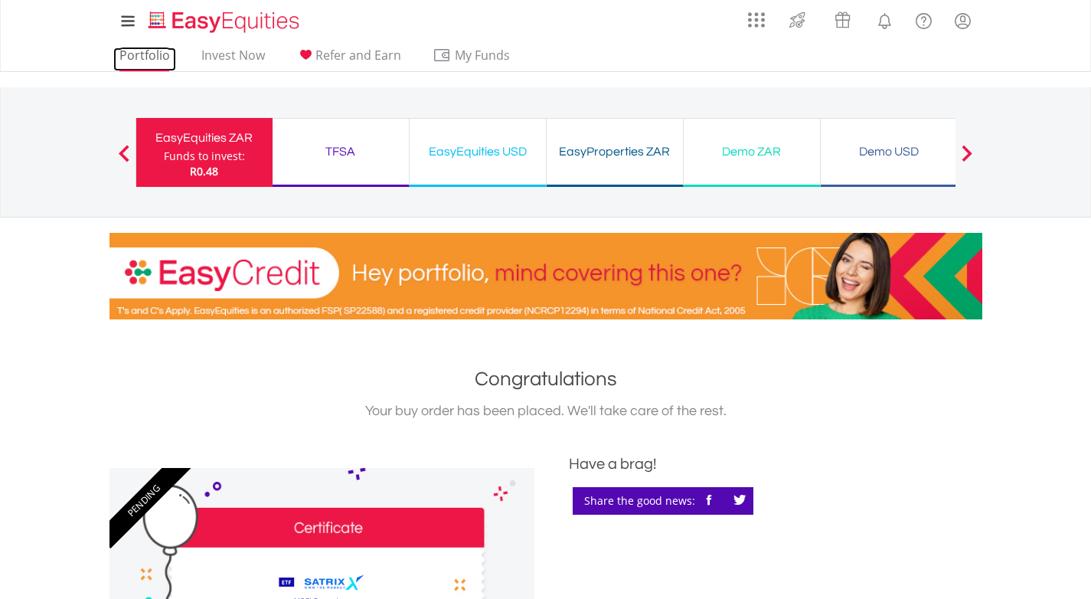
click at [158, 58] on link "Portfolio" at bounding box center [144, 59] width 63 height 24
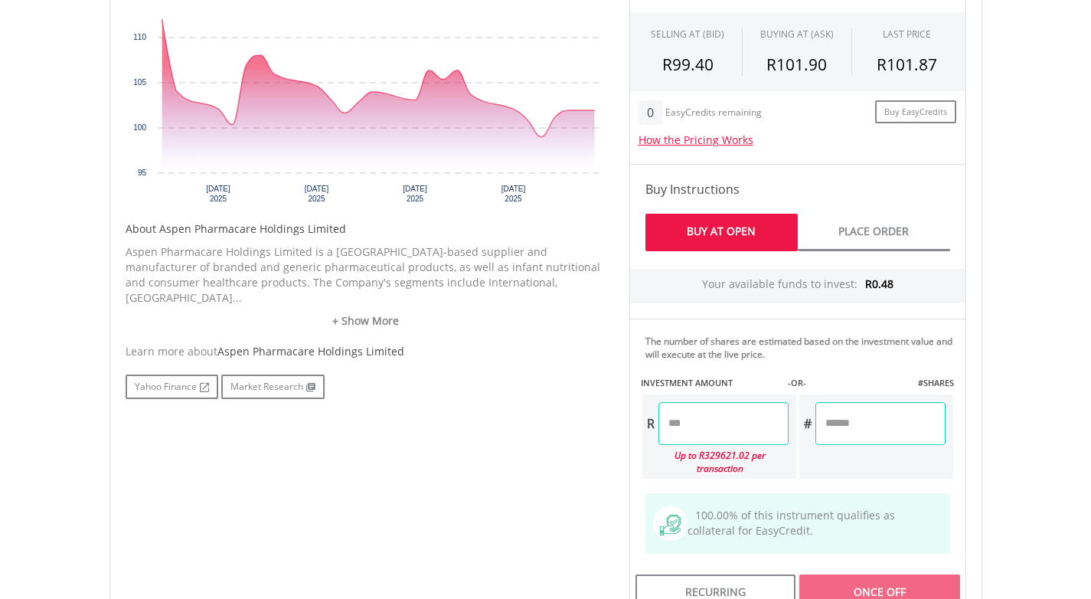
scroll to position [600, 0]
click at [721, 416] on input "number" at bounding box center [724, 422] width 130 height 43
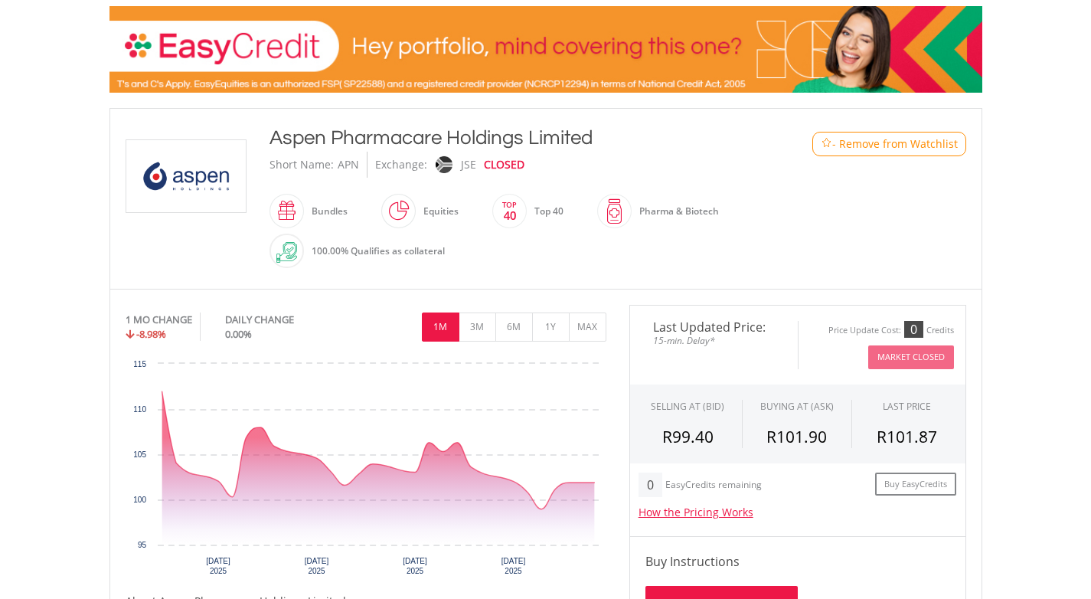
scroll to position [0, 0]
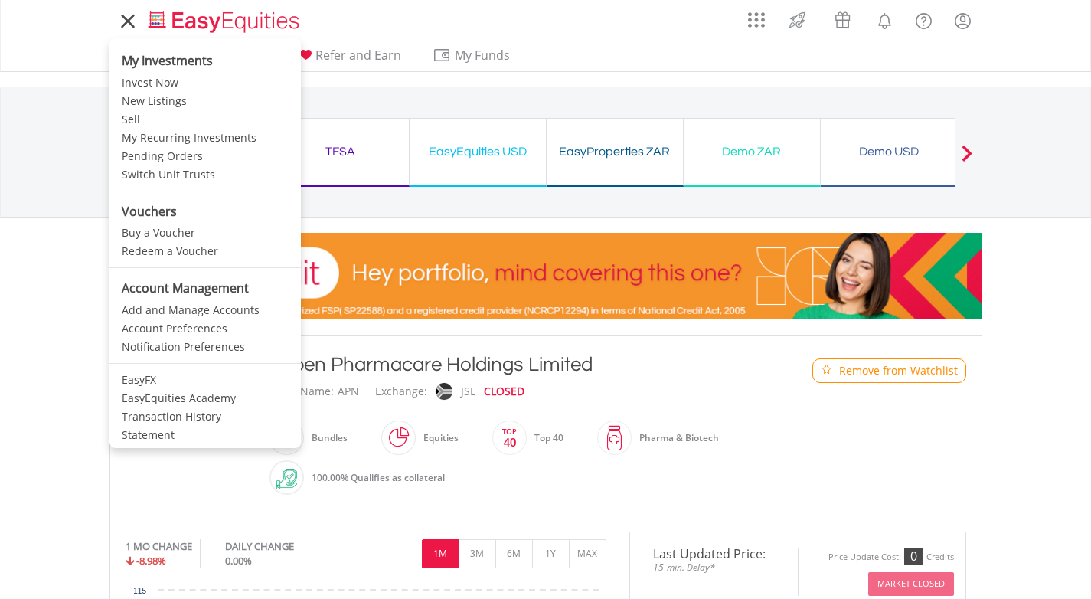
click at [146, 61] on li "My Investments" at bounding box center [205, 57] width 191 height 31
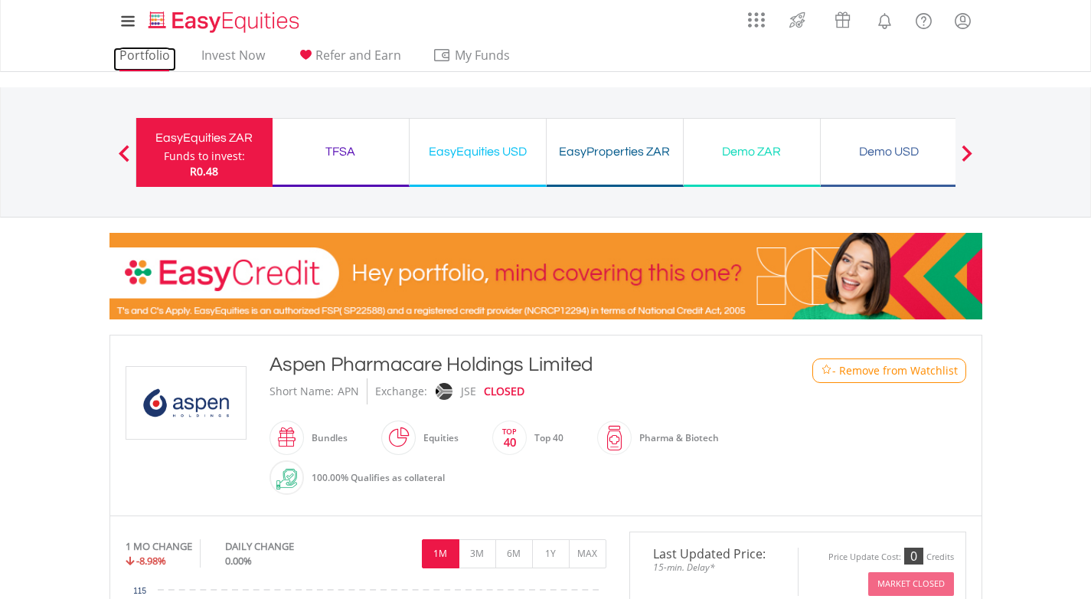
click at [134, 57] on link "Portfolio" at bounding box center [144, 59] width 63 height 24
